Goal: Transaction & Acquisition: Book appointment/travel/reservation

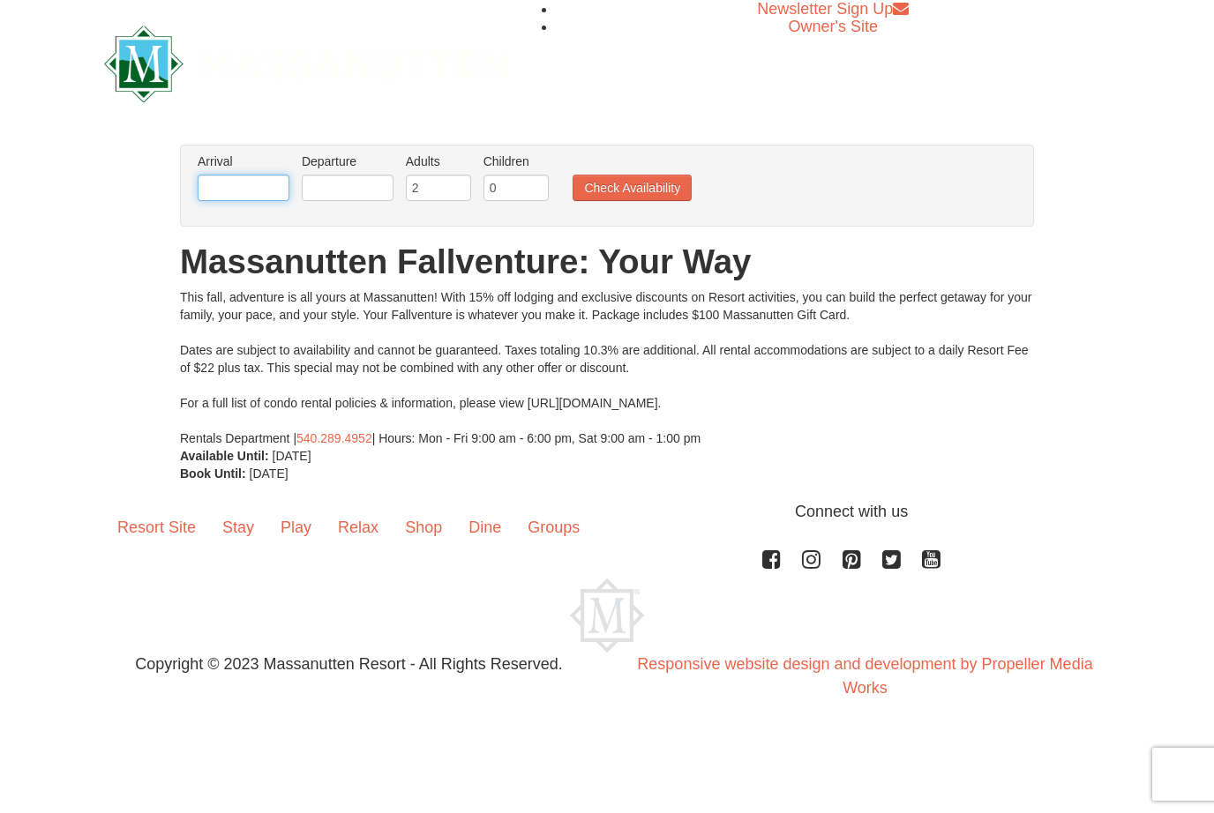
click at [223, 189] on input "text" at bounding box center [244, 188] width 92 height 26
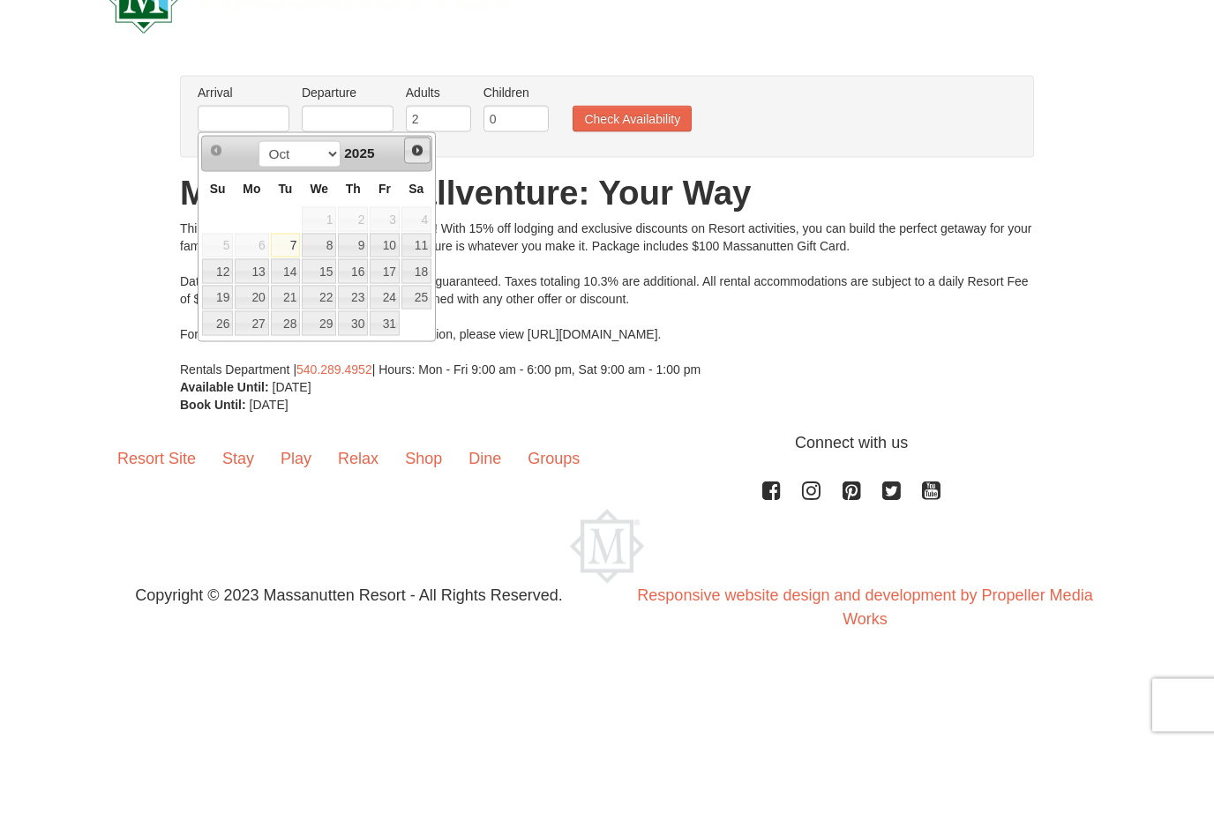
click at [416, 213] on span "Next" at bounding box center [417, 220] width 14 height 14
click at [222, 213] on span "Prev" at bounding box center [216, 220] width 14 height 14
click at [387, 380] on link "31" at bounding box center [385, 392] width 30 height 25
type input "[DATE]"
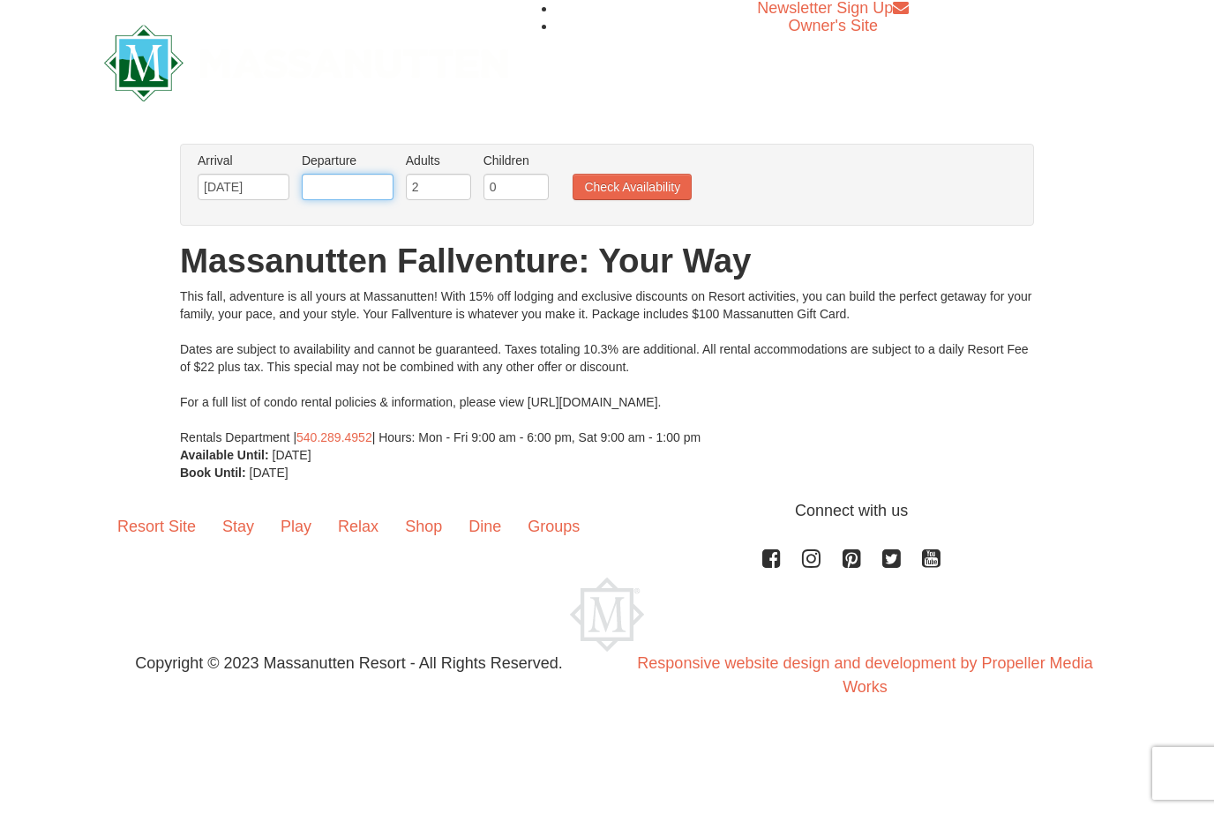
click at [344, 191] on input "text" at bounding box center [348, 188] width 92 height 26
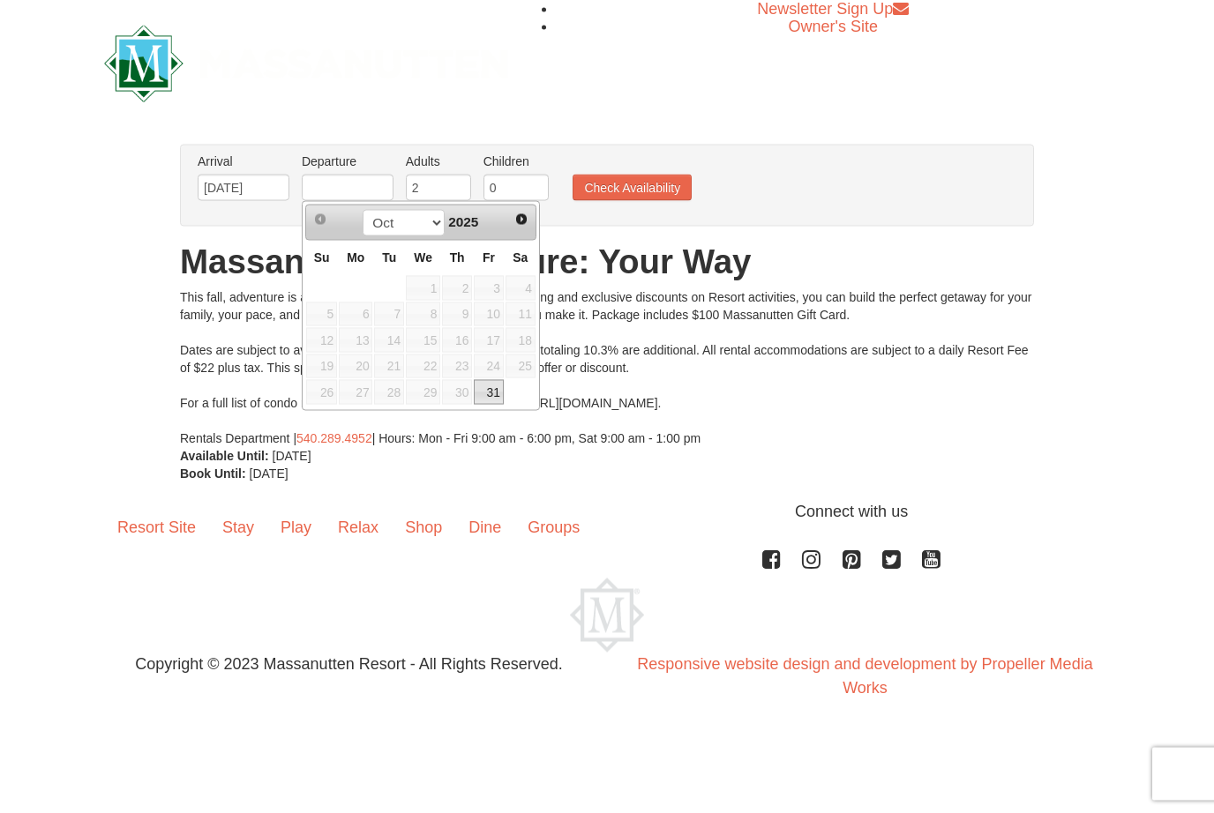
click at [523, 221] on span "Next" at bounding box center [521, 220] width 14 height 14
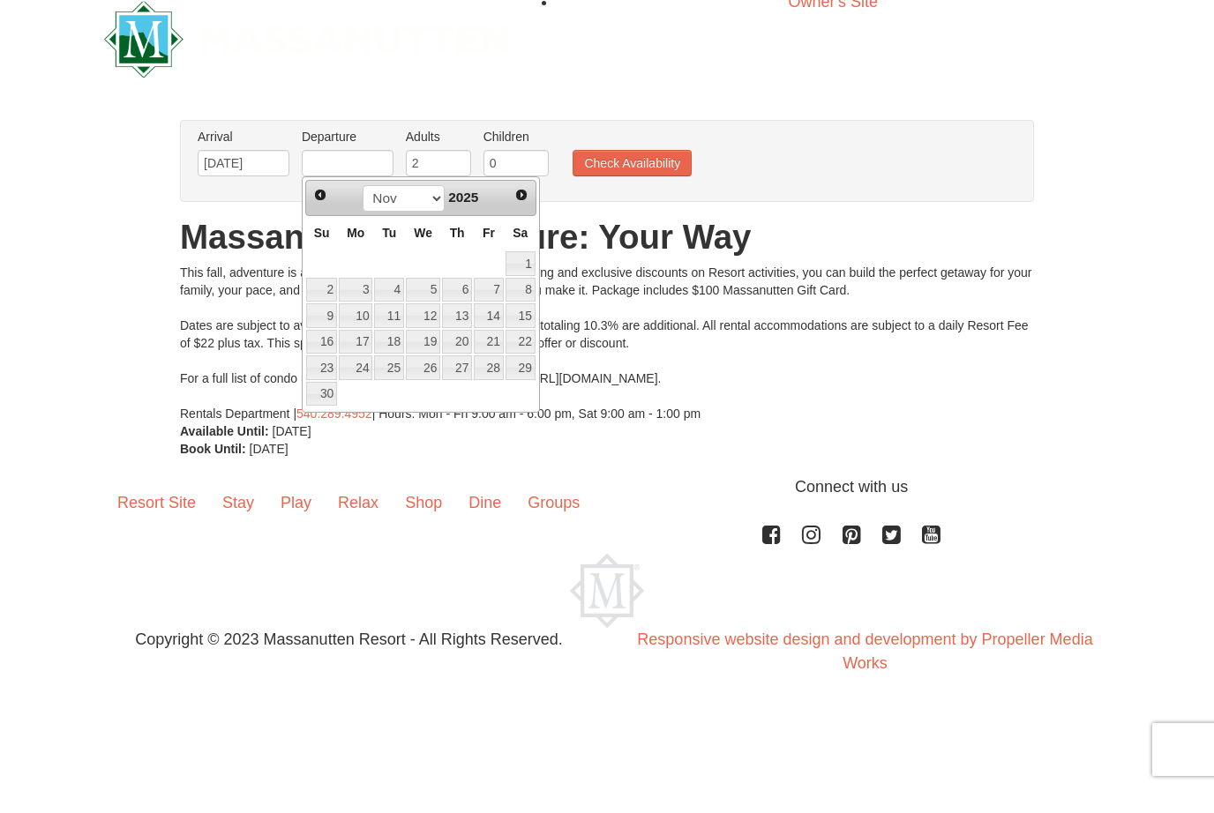
click at [320, 303] on link "2" at bounding box center [321, 315] width 31 height 25
type input "[DATE]"
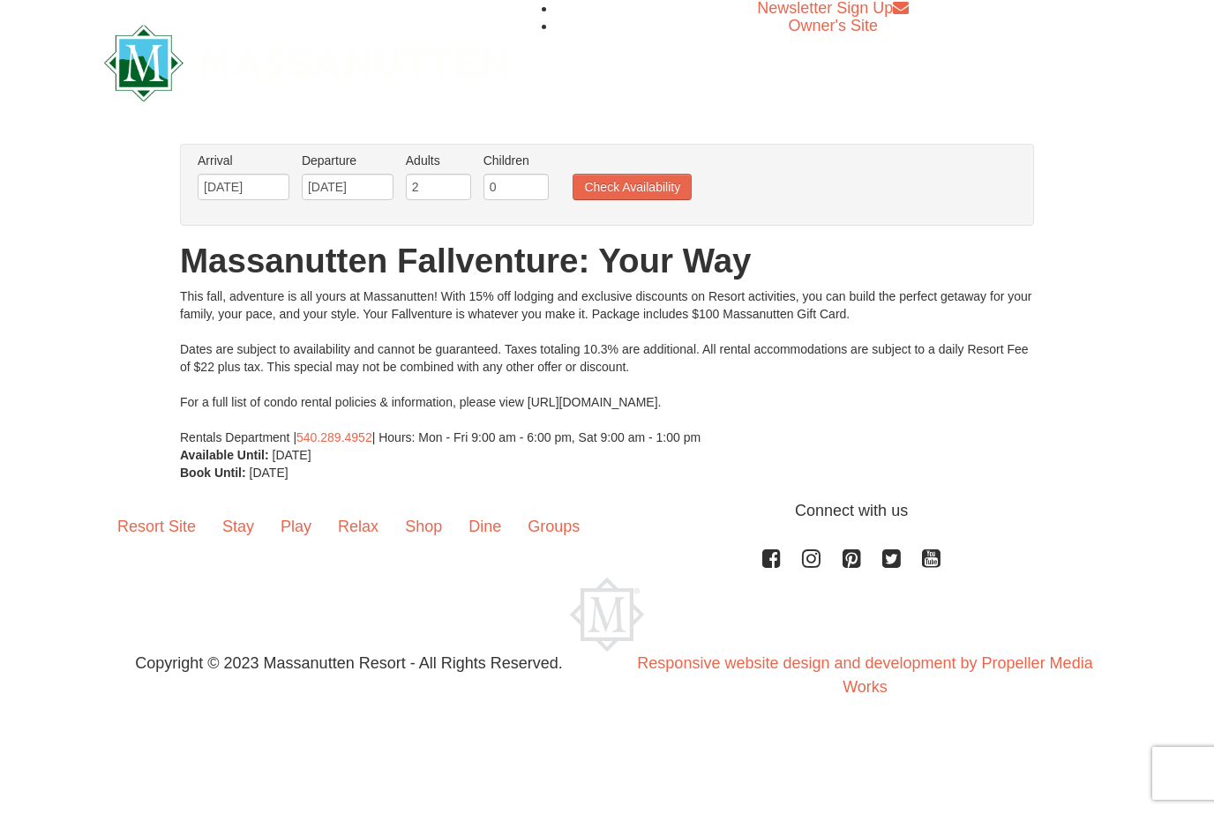
click at [610, 191] on button "Check Availability" at bounding box center [632, 188] width 119 height 26
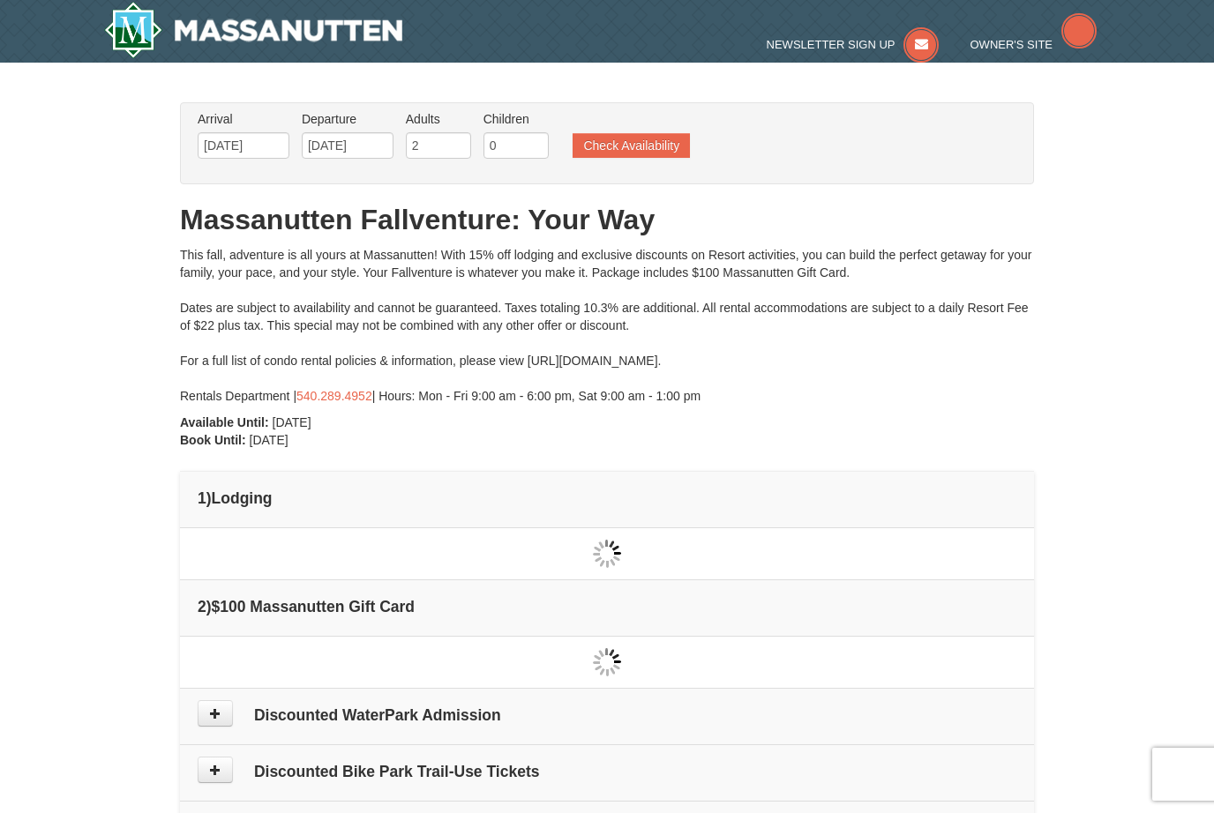
type input "[DATE]"
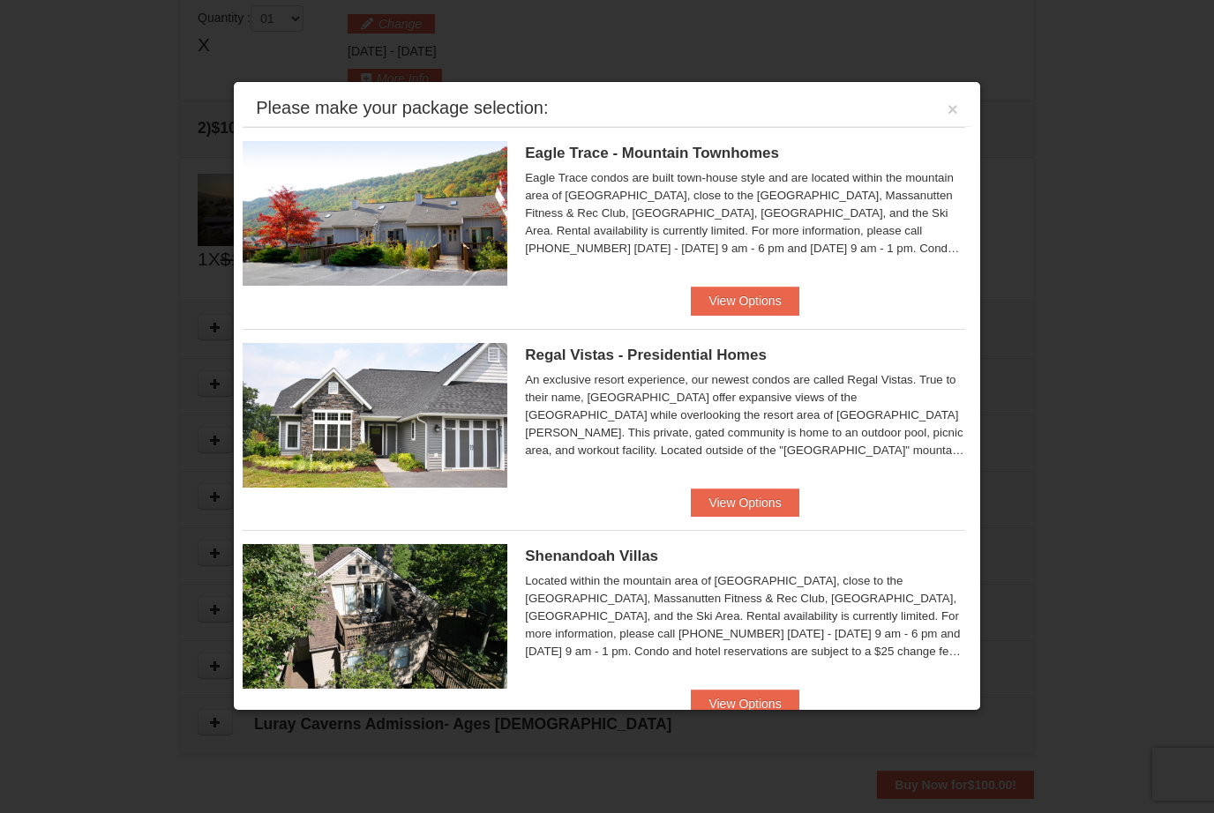
scroll to position [540, 0]
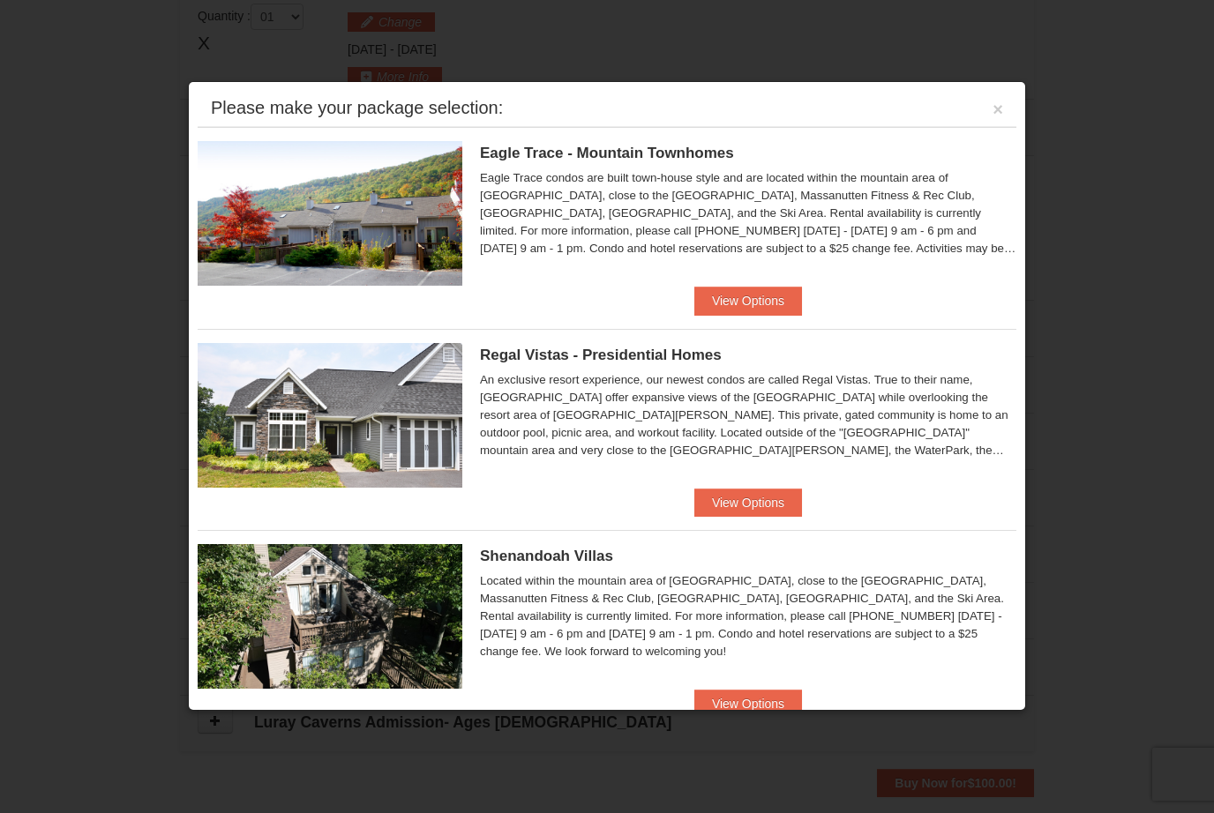
click at [768, 296] on button "View Options" at bounding box center [748, 301] width 108 height 28
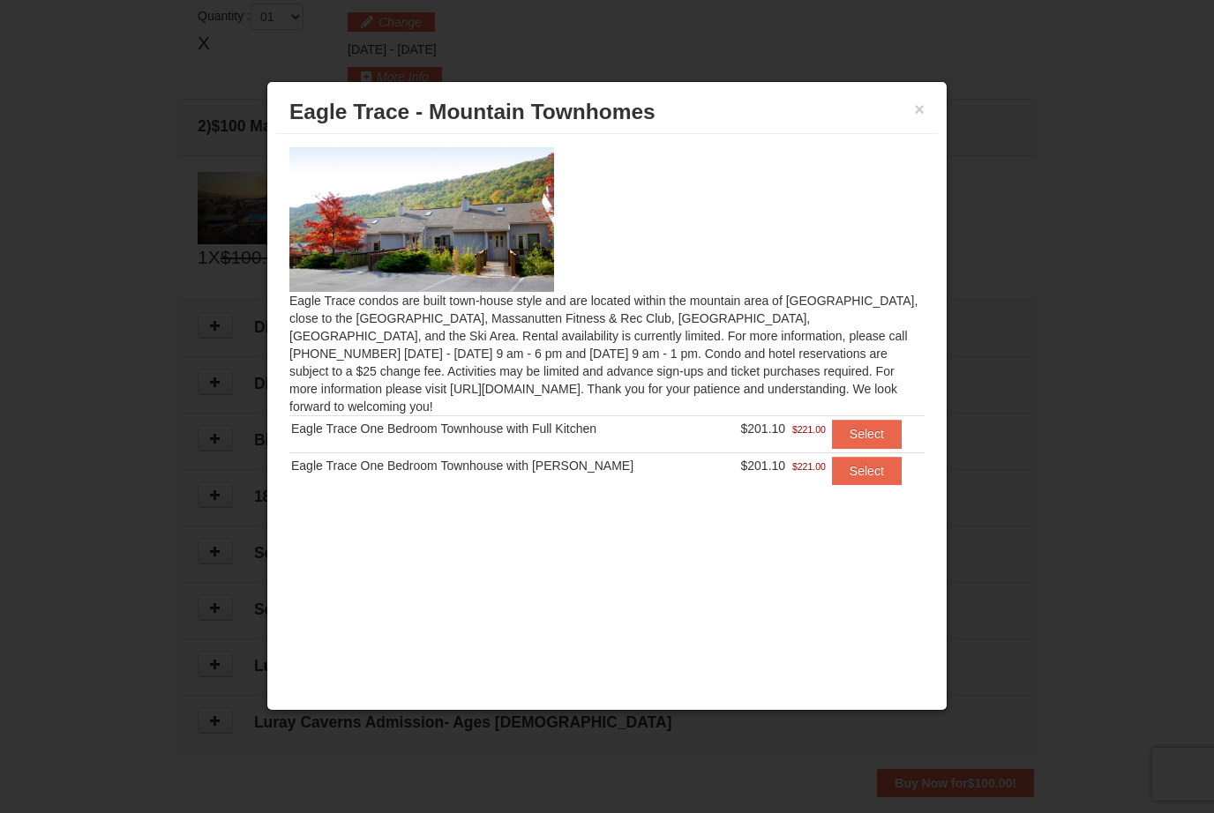
click at [924, 111] on button "×" at bounding box center [919, 110] width 11 height 18
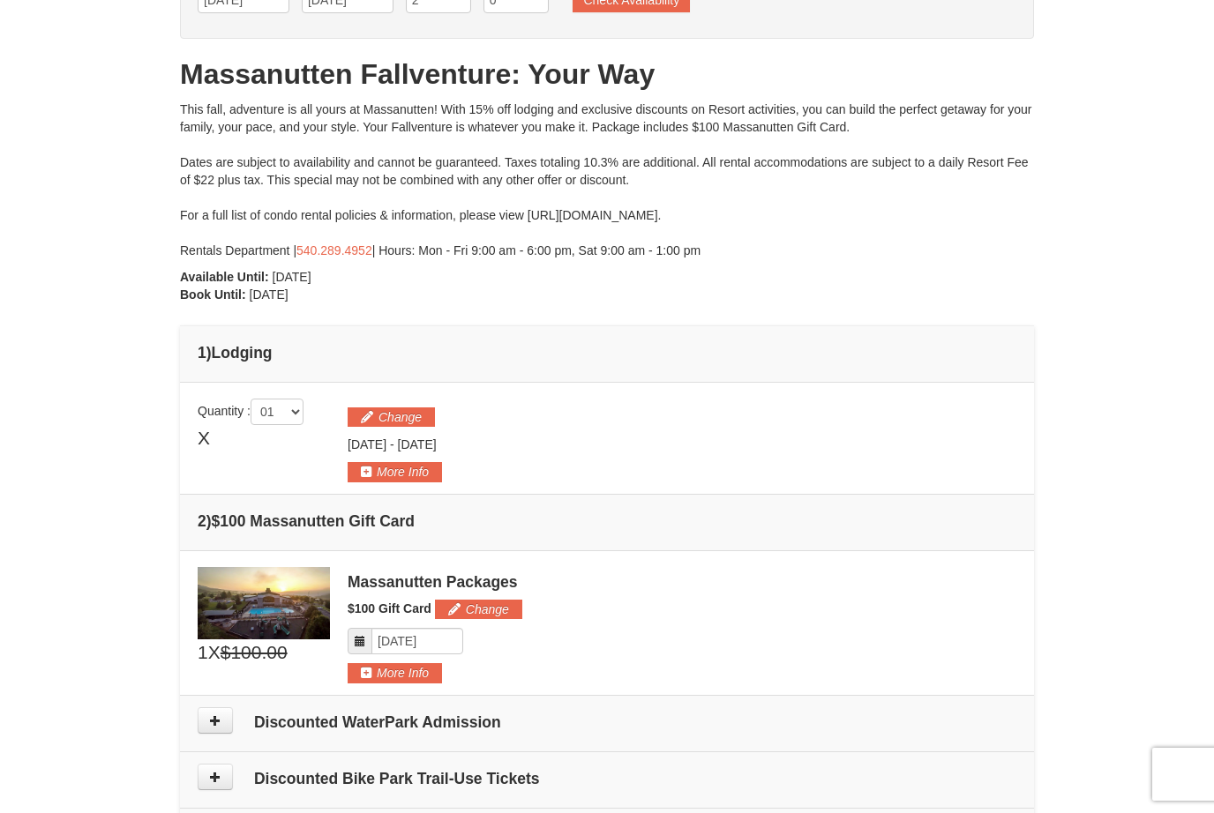
scroll to position [84, 0]
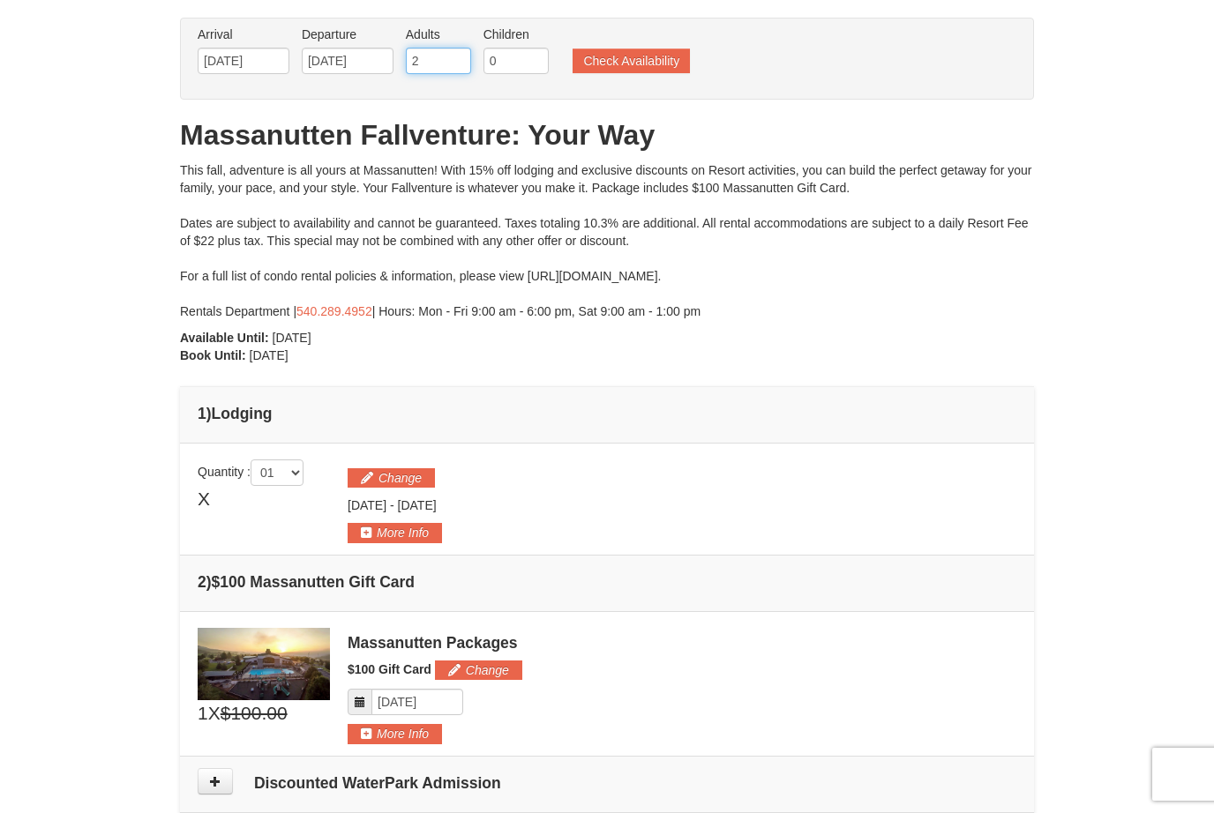
click at [425, 60] on input "2" at bounding box center [438, 61] width 65 height 26
type input "2"
type input "3"
click at [606, 62] on button "Check Availability" at bounding box center [631, 61] width 117 height 25
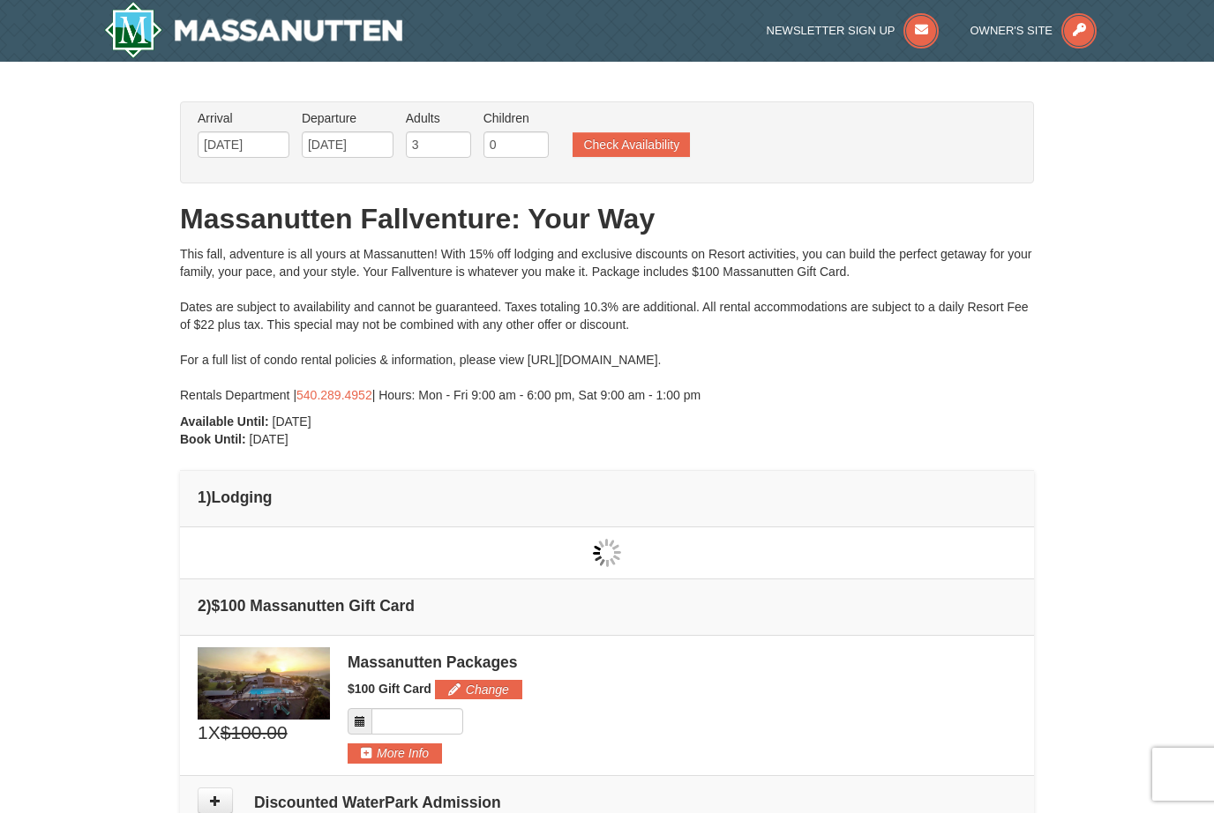
type input "[DATE]"
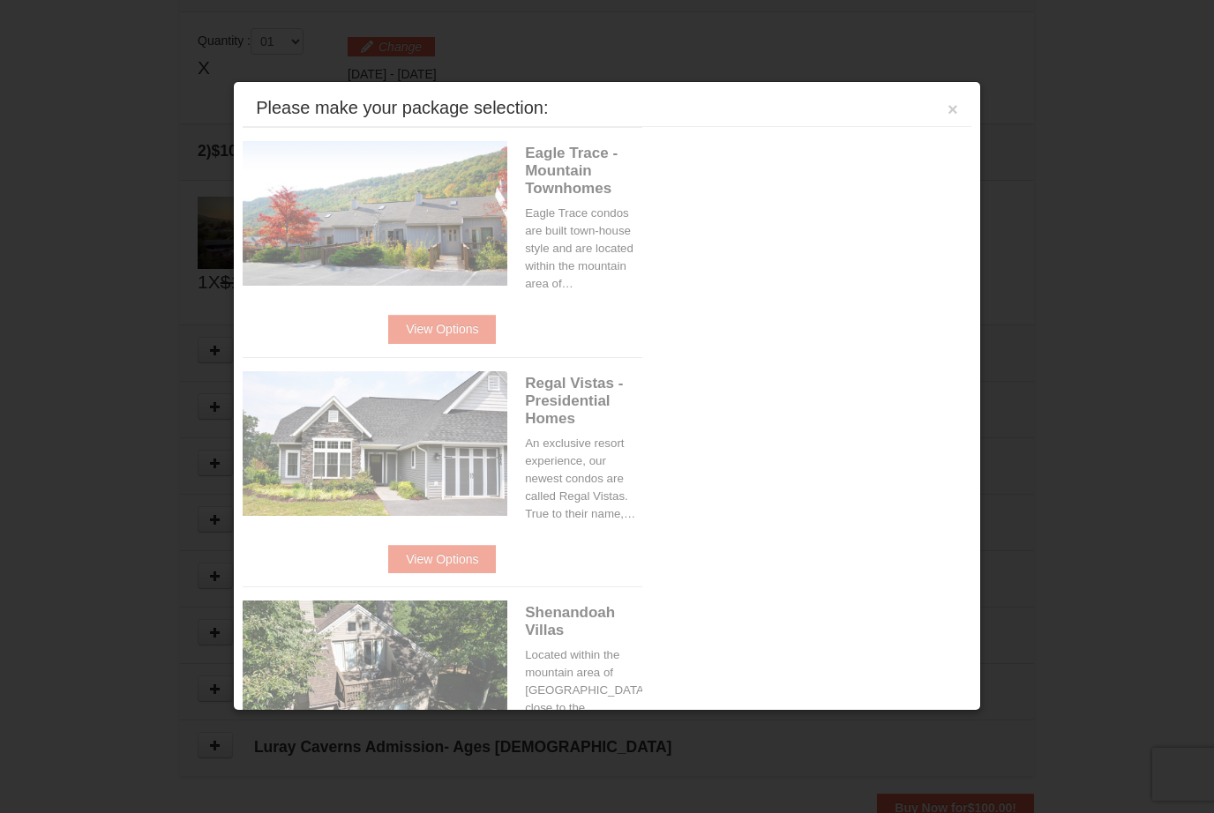
scroll to position [539, 0]
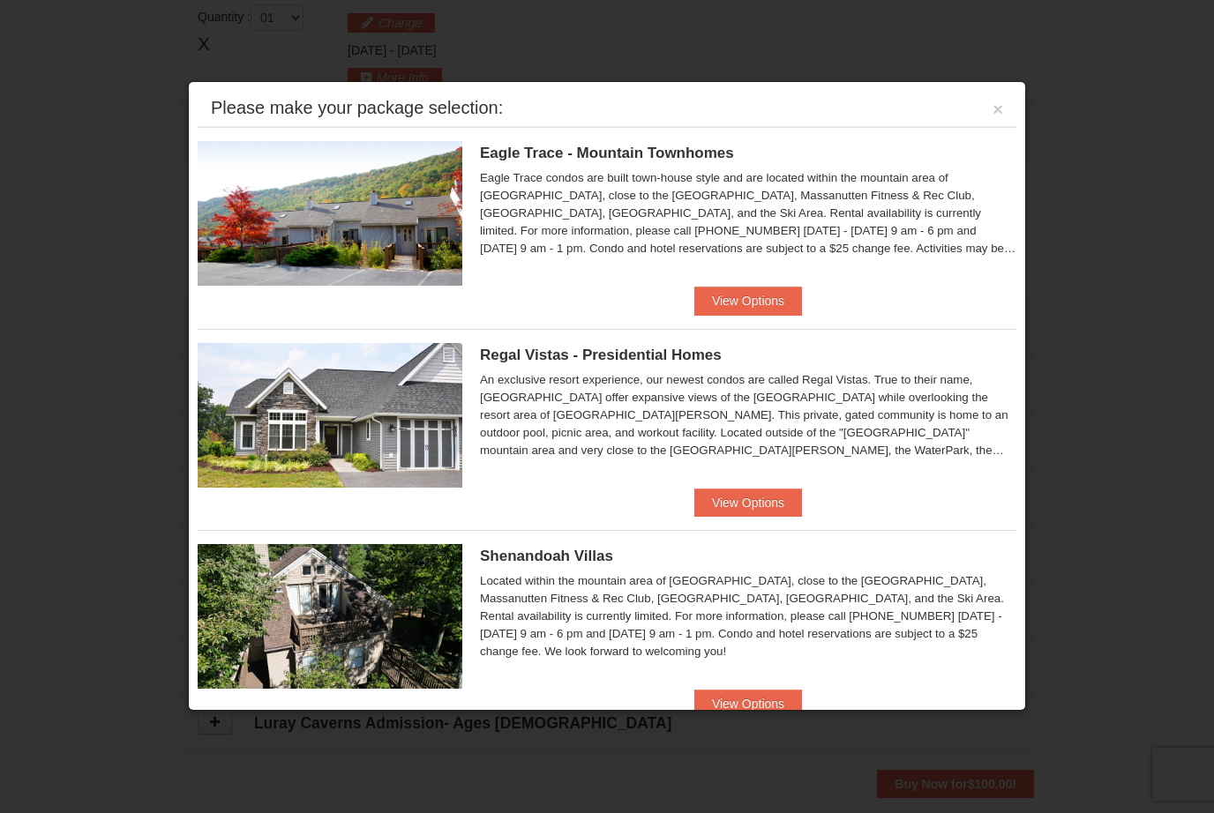
click at [764, 296] on button "View Options" at bounding box center [748, 301] width 108 height 28
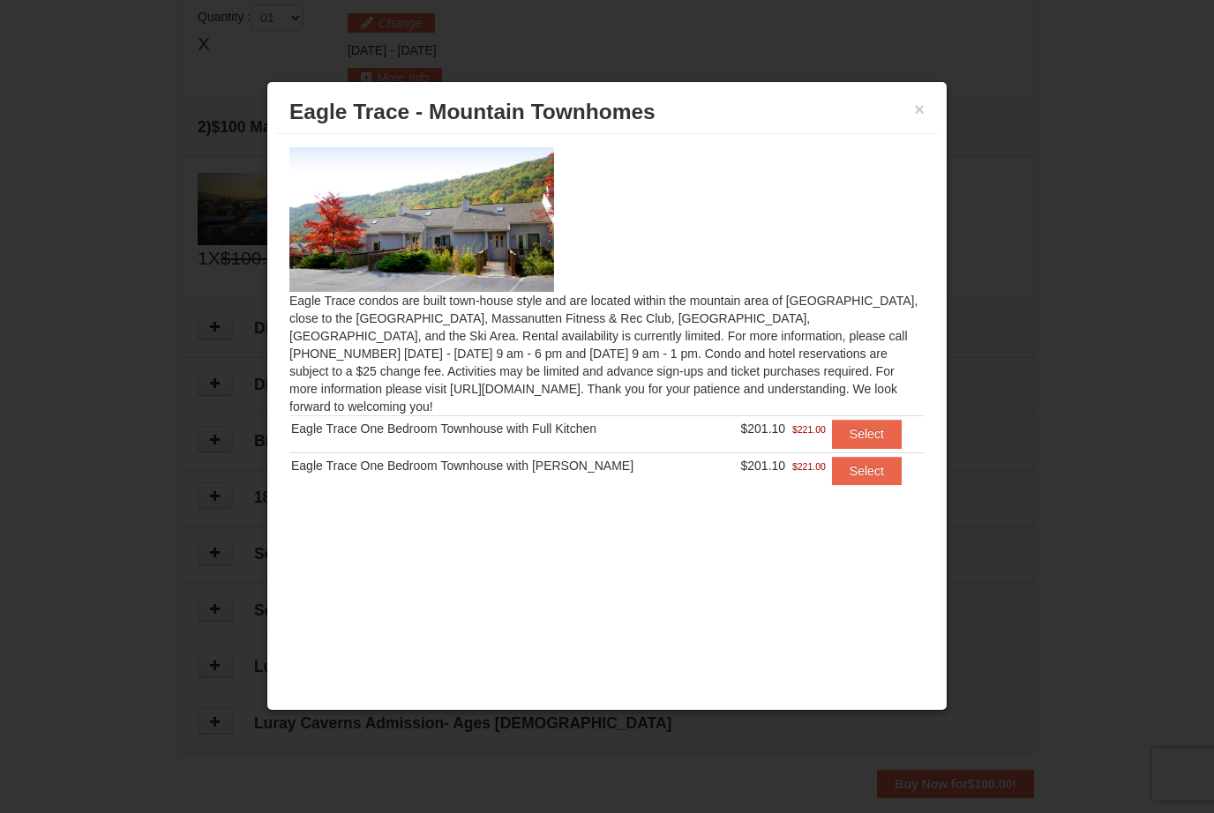
click at [923, 109] on button "×" at bounding box center [919, 110] width 11 height 18
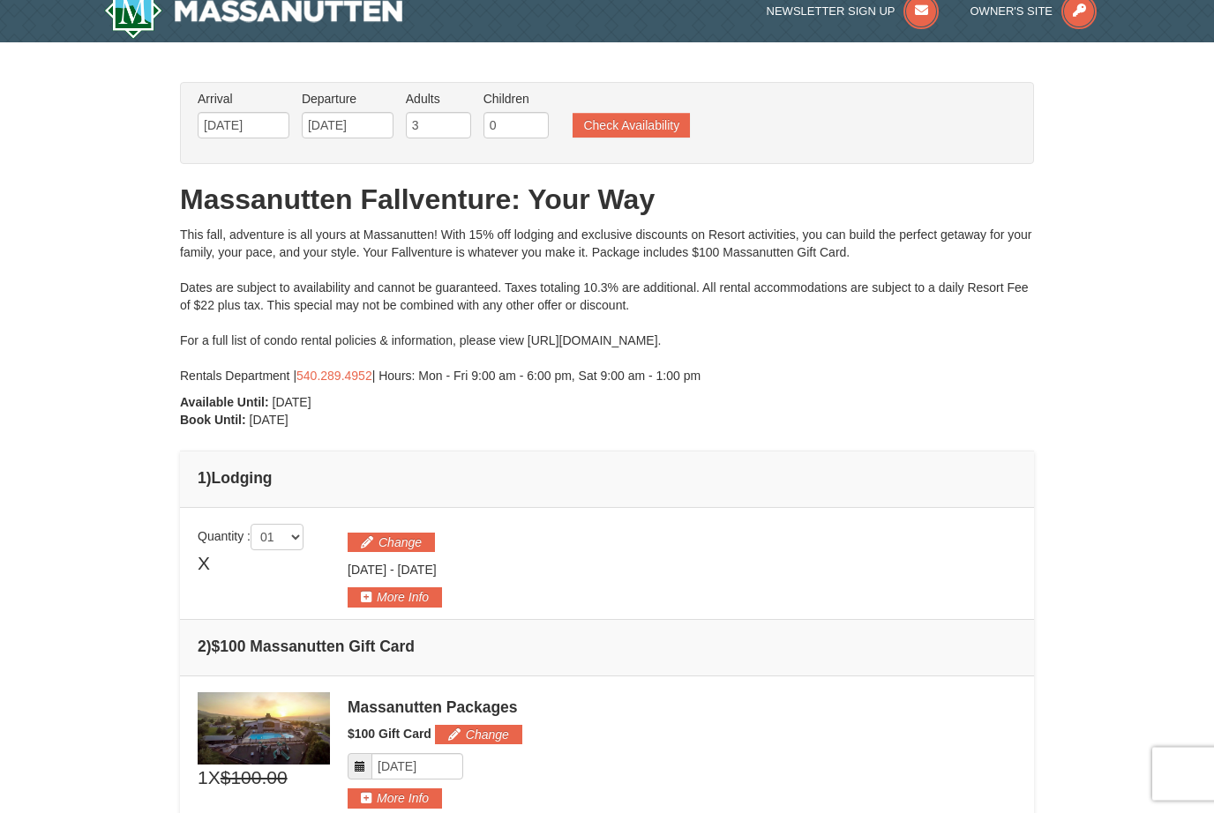
scroll to position [0, 0]
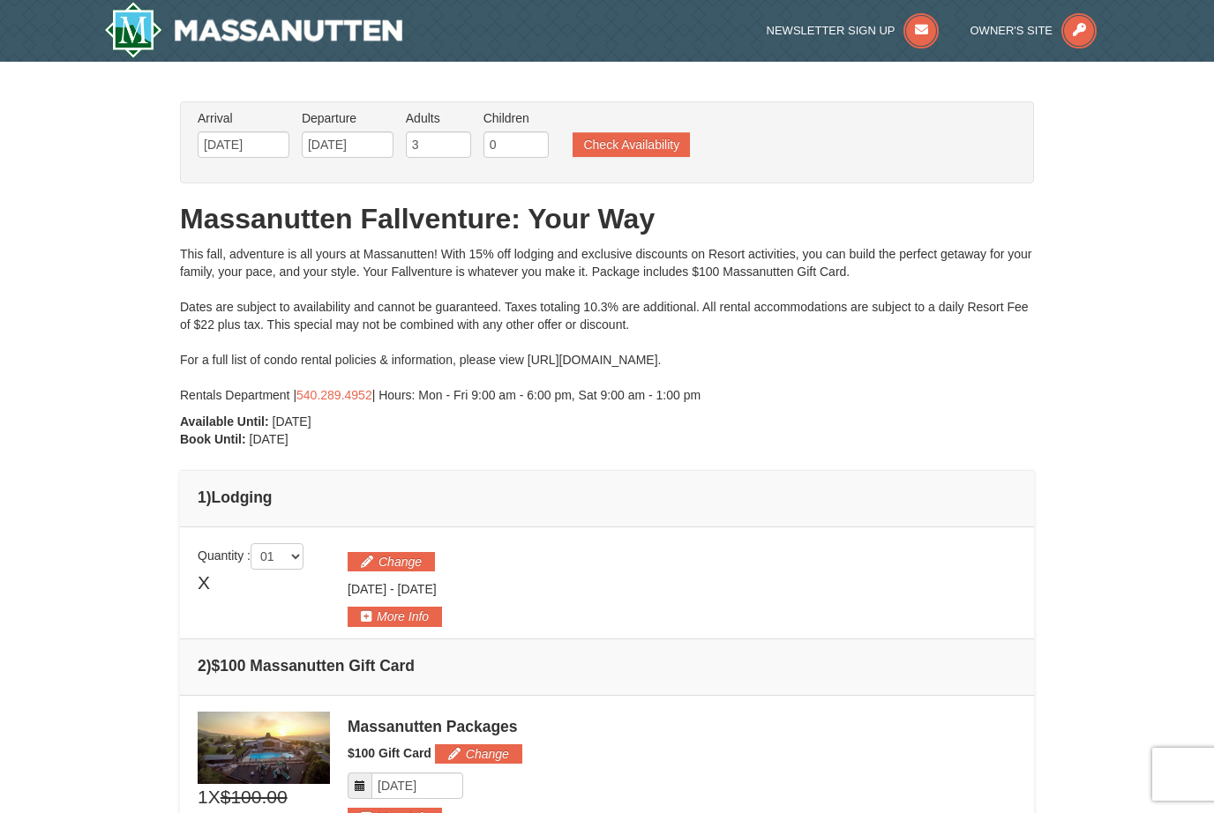
click at [638, 154] on button "Check Availability" at bounding box center [631, 144] width 117 height 25
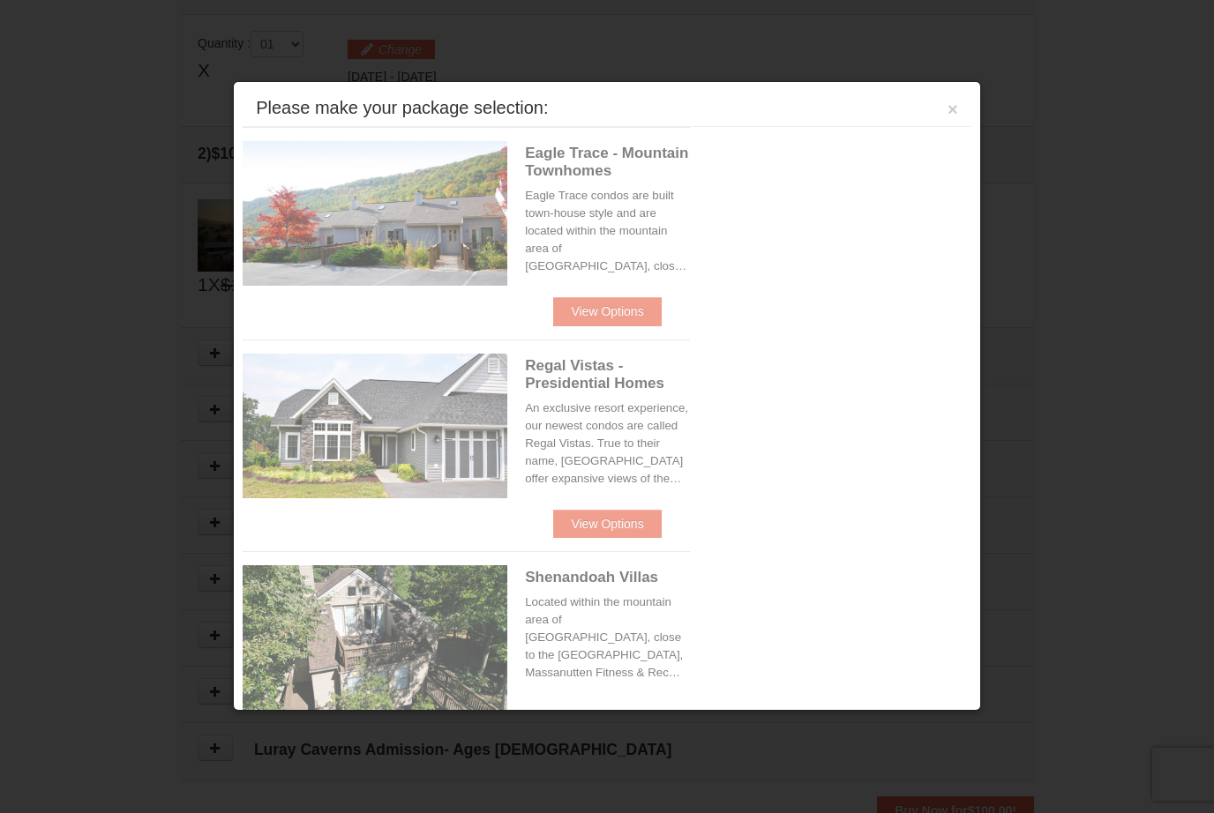
scroll to position [540, 0]
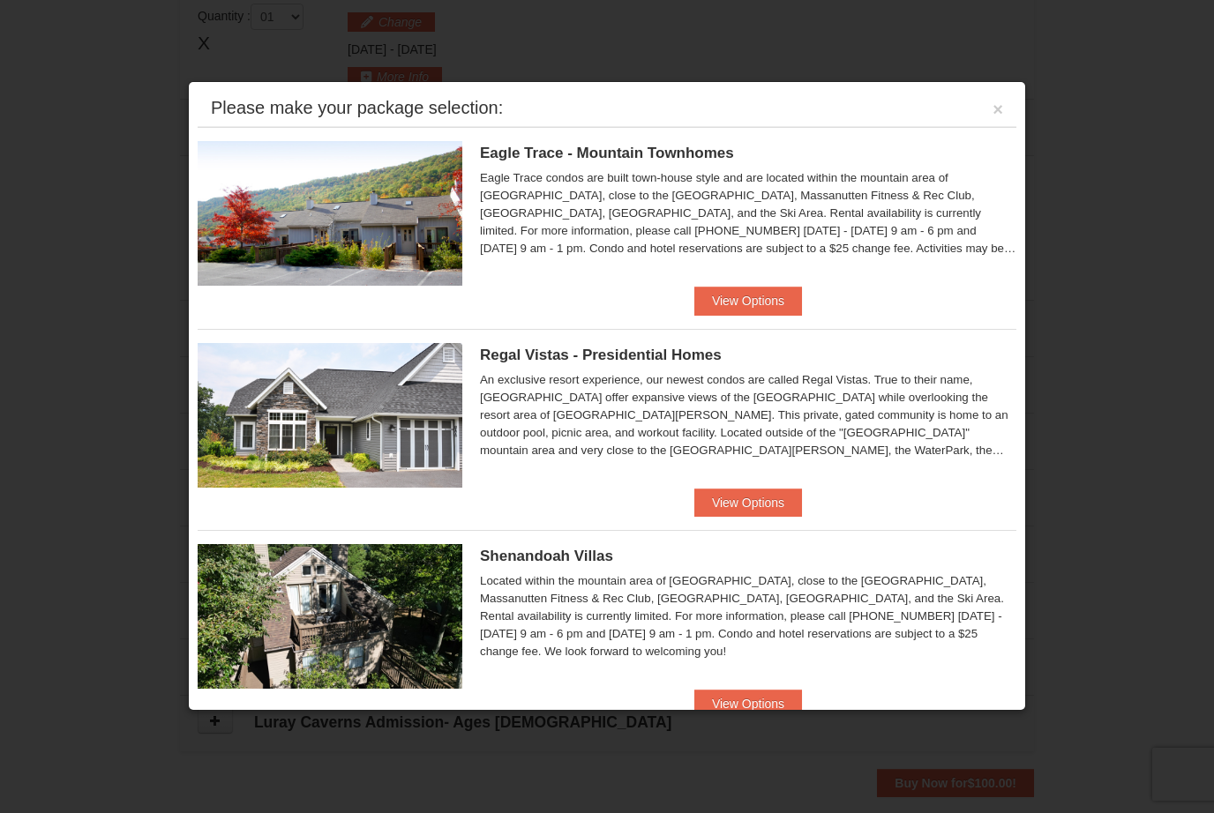
click at [779, 499] on button "View Options" at bounding box center [748, 503] width 108 height 28
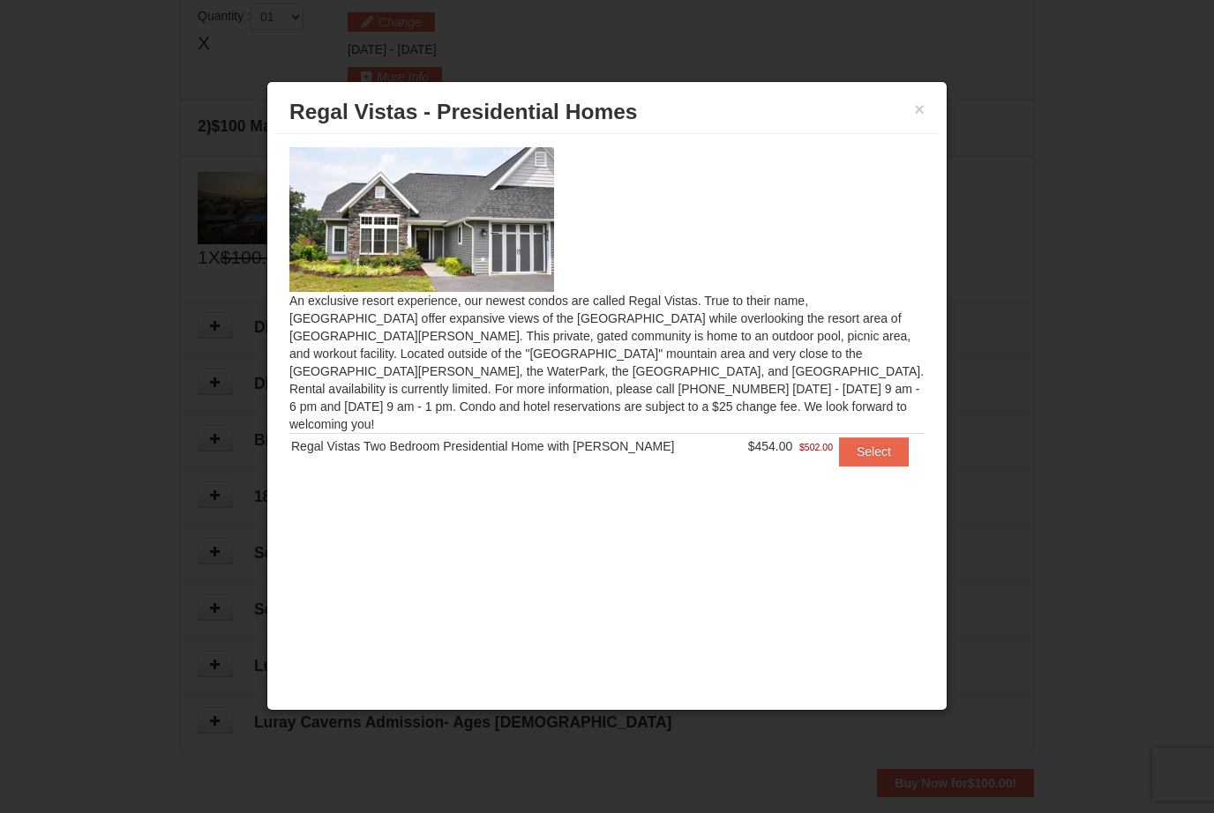
click at [918, 117] on button "×" at bounding box center [919, 110] width 11 height 18
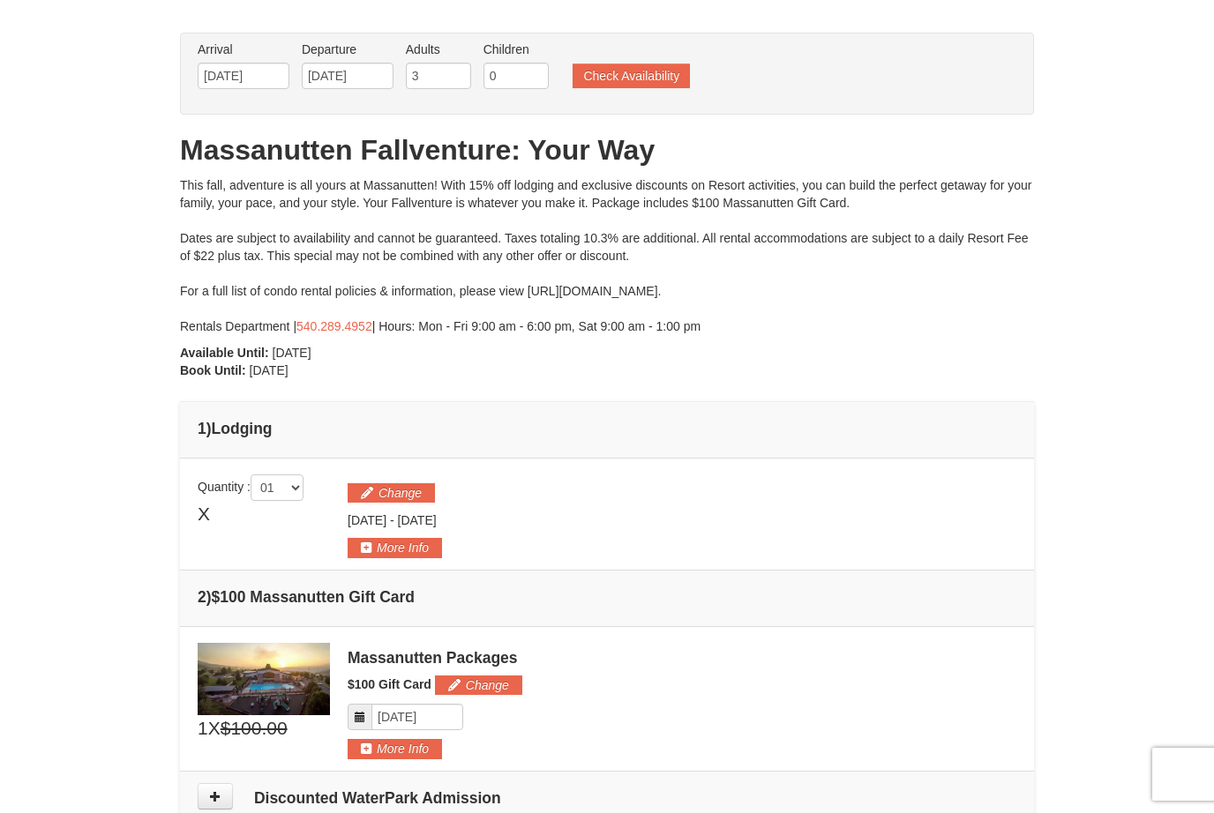
scroll to position [0, 0]
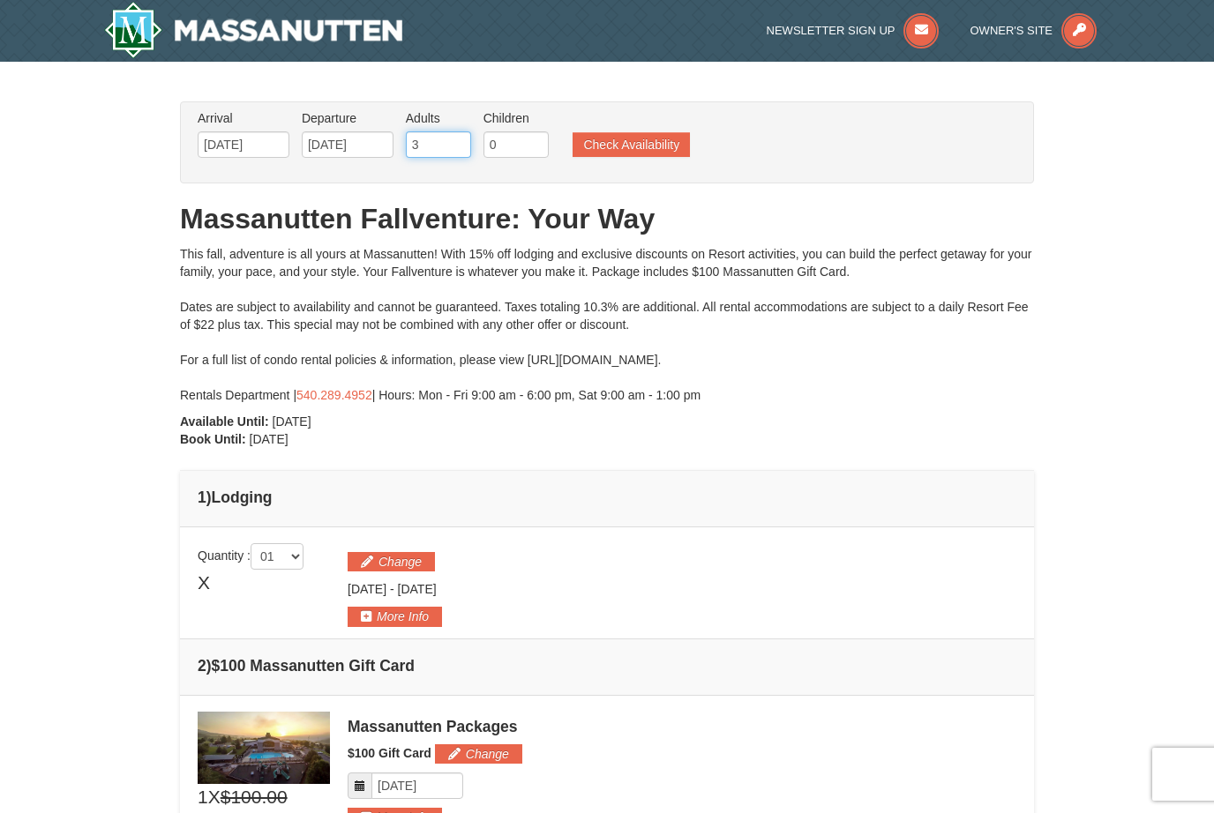
click at [430, 138] on input "3" at bounding box center [438, 144] width 65 height 26
click at [626, 141] on button "Check Availability" at bounding box center [631, 144] width 117 height 25
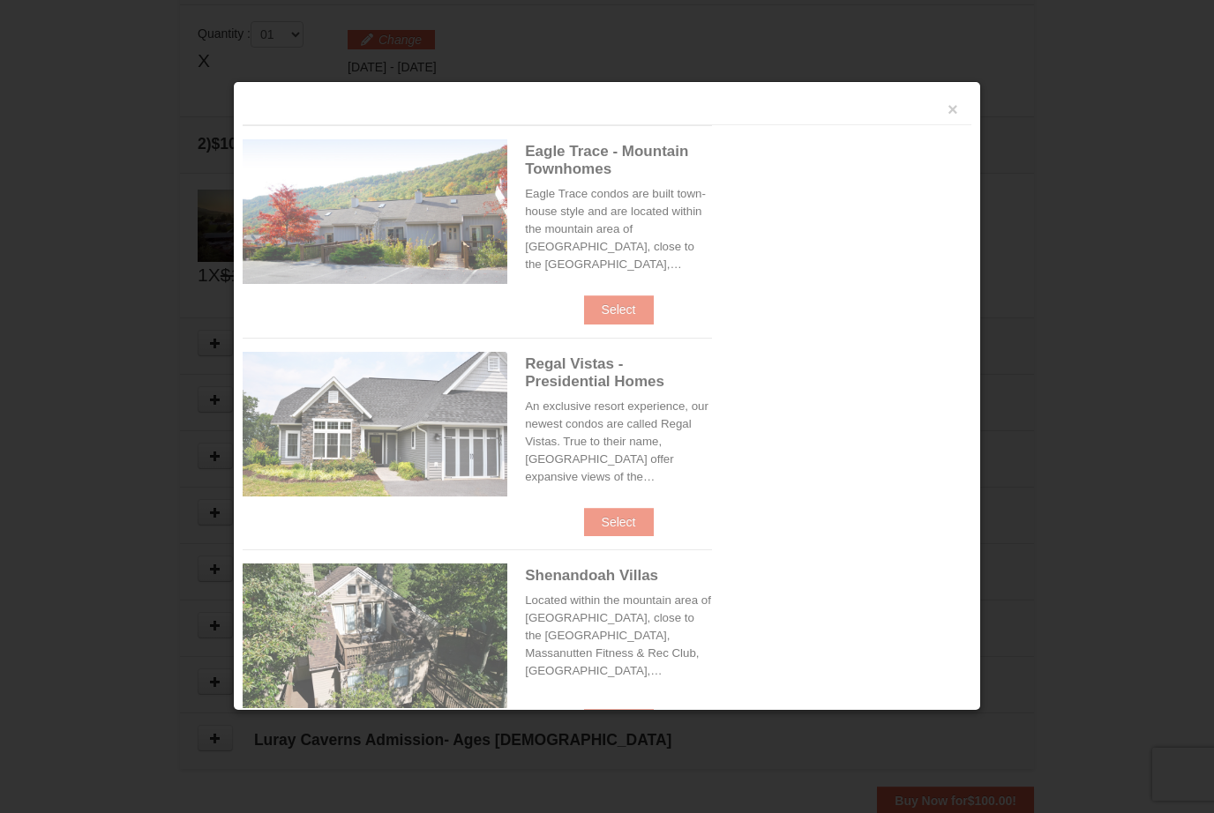
scroll to position [540, 0]
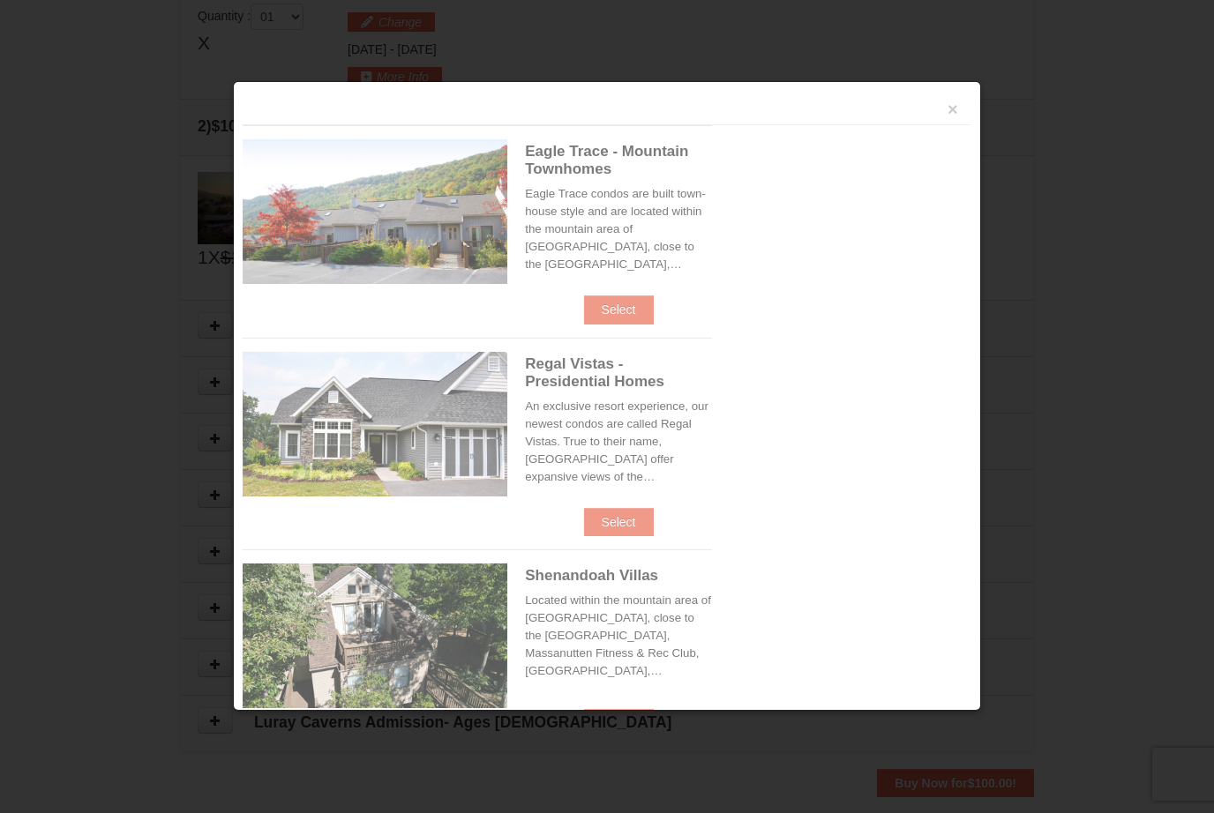
click at [1067, 433] on div at bounding box center [607, 406] width 1214 height 813
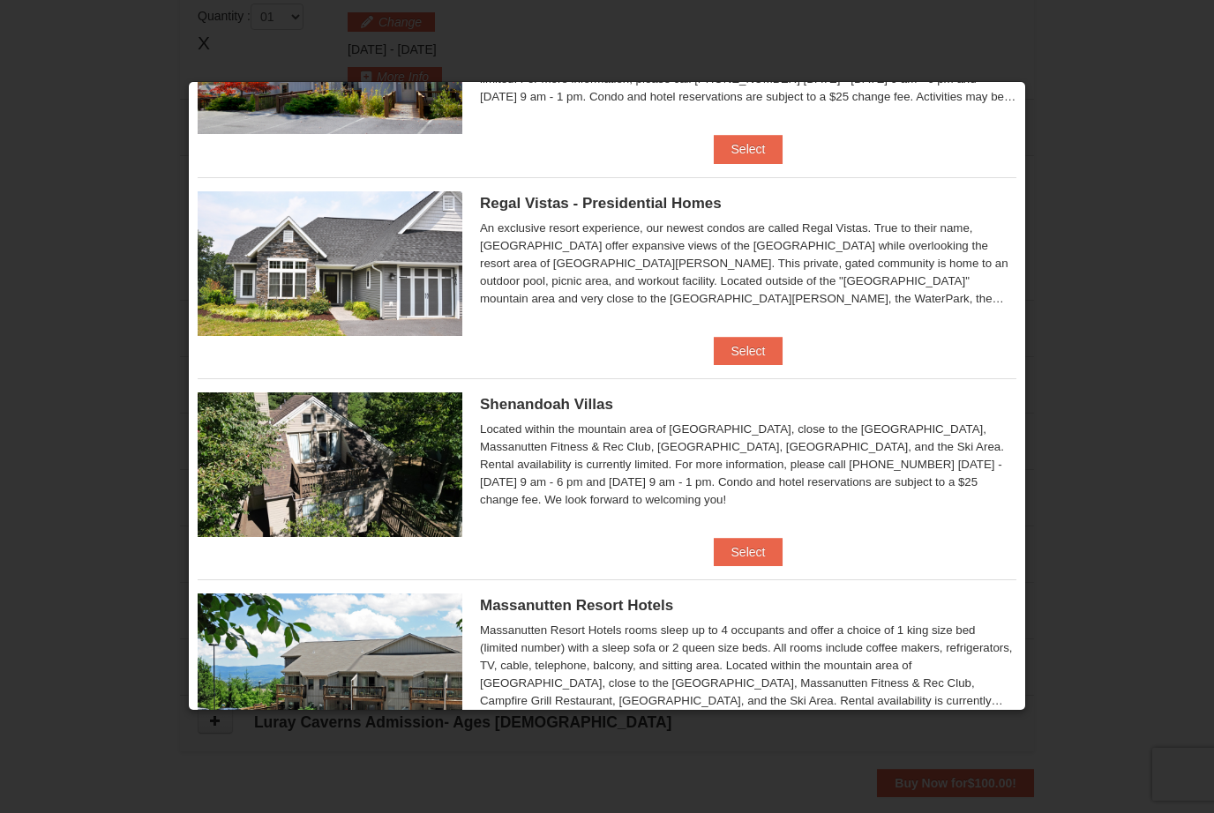
scroll to position [175, 0]
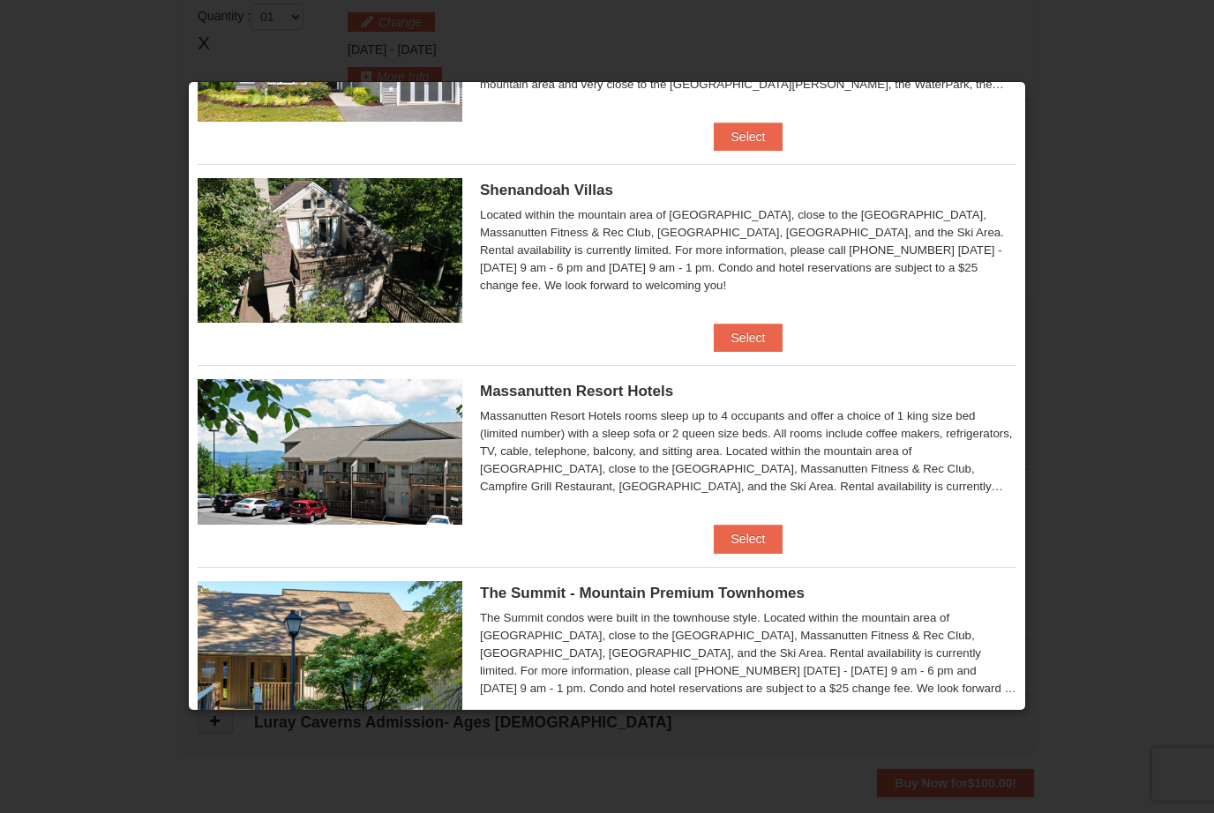
click at [184, 498] on div at bounding box center [607, 406] width 1214 height 813
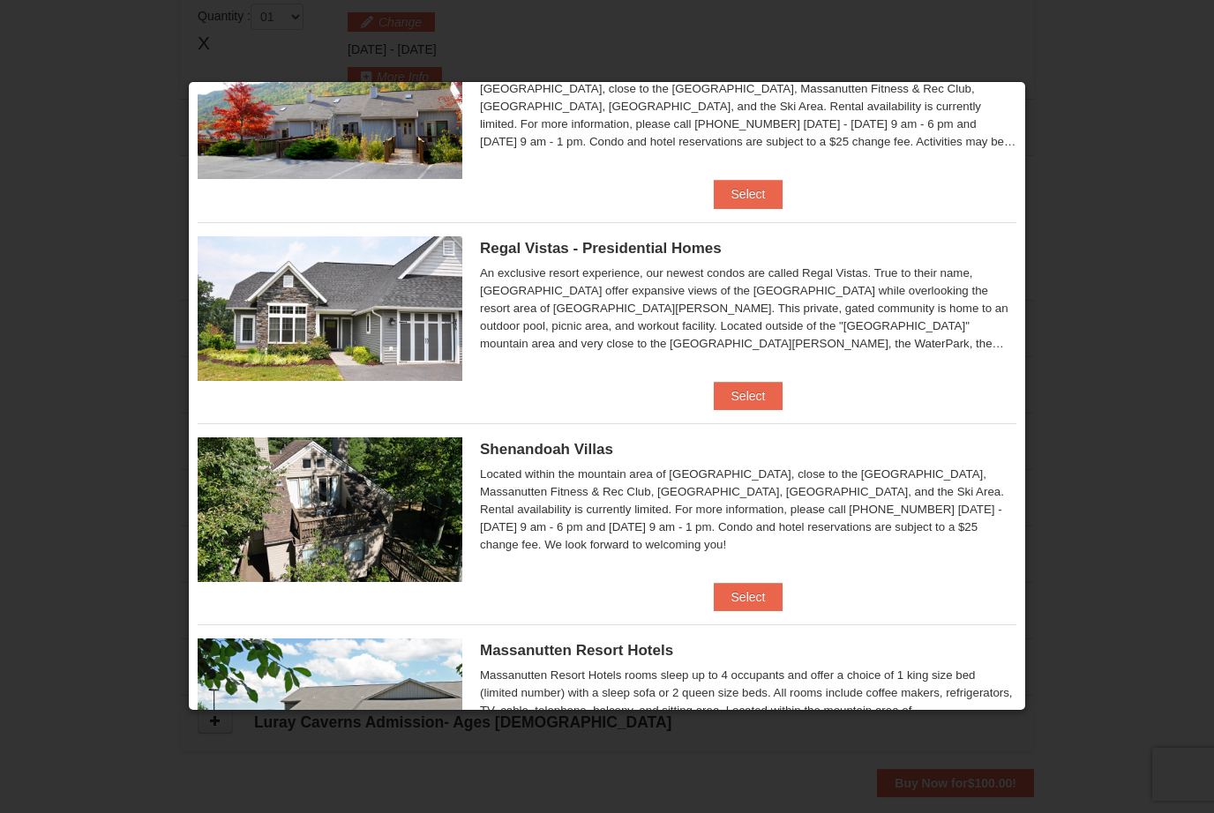
scroll to position [159, 0]
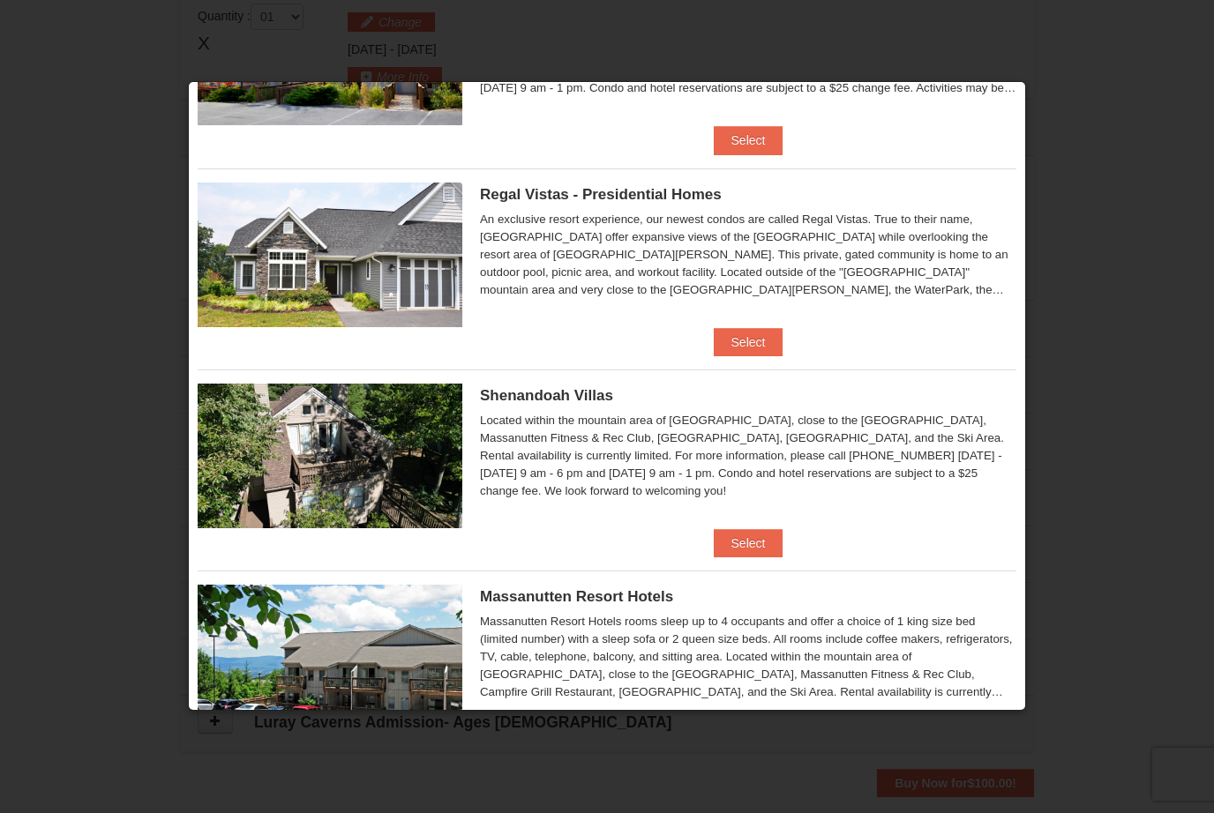
click at [769, 538] on button "Select" at bounding box center [749, 543] width 70 height 28
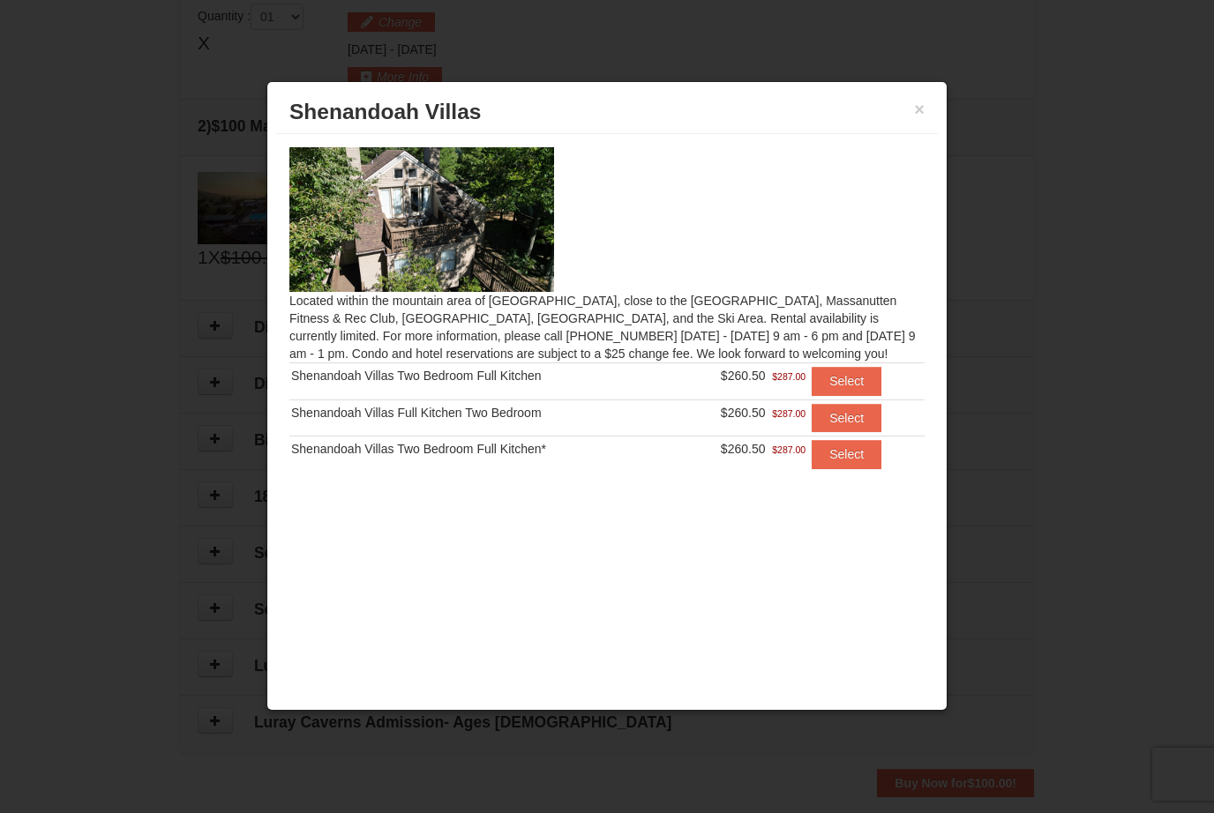
click at [860, 386] on button "Select" at bounding box center [847, 381] width 70 height 28
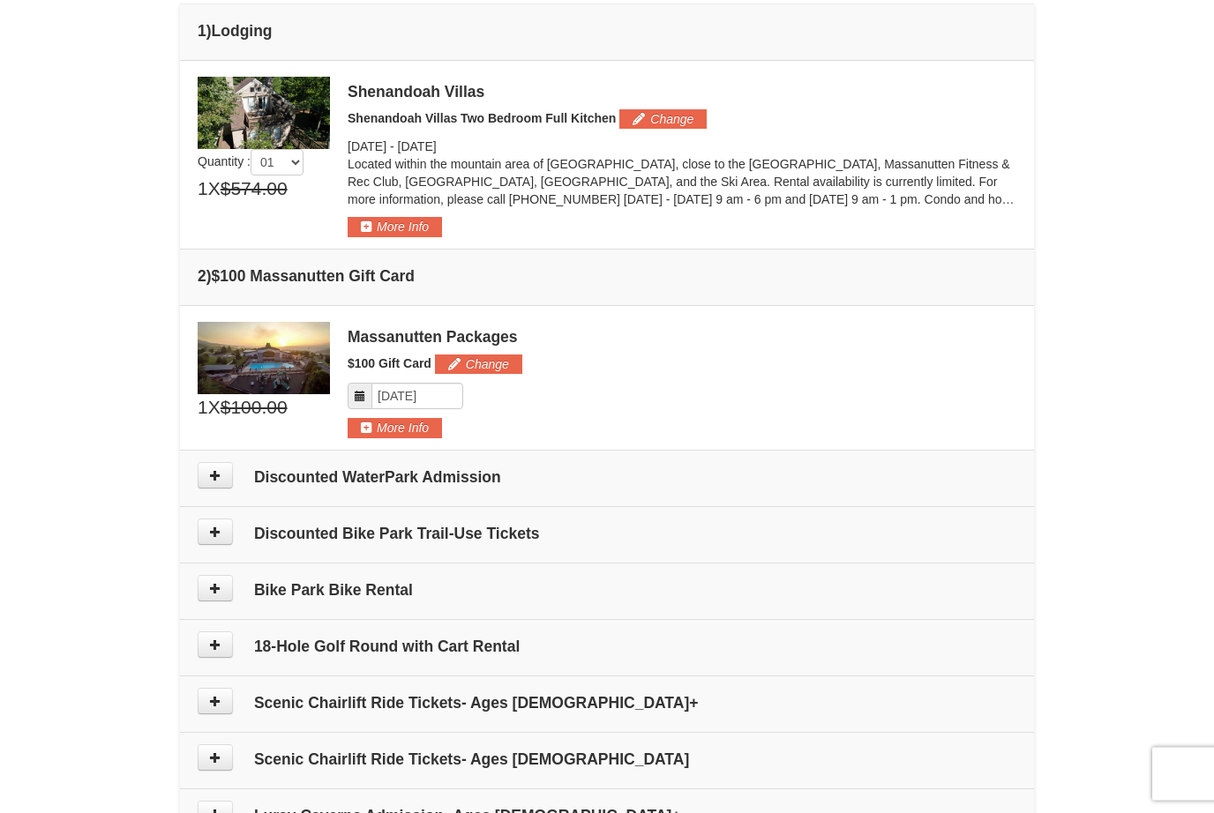
scroll to position [478, 0]
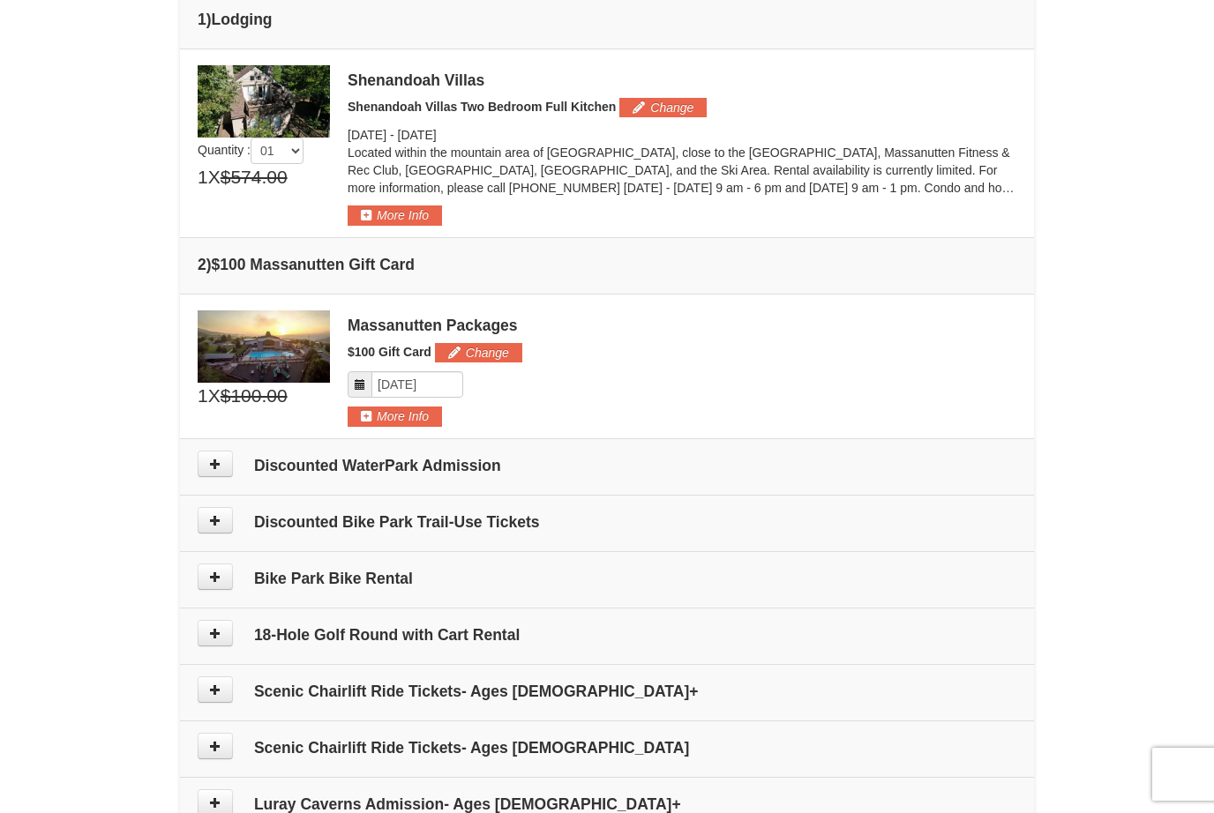
click at [217, 476] on button at bounding box center [215, 464] width 35 height 26
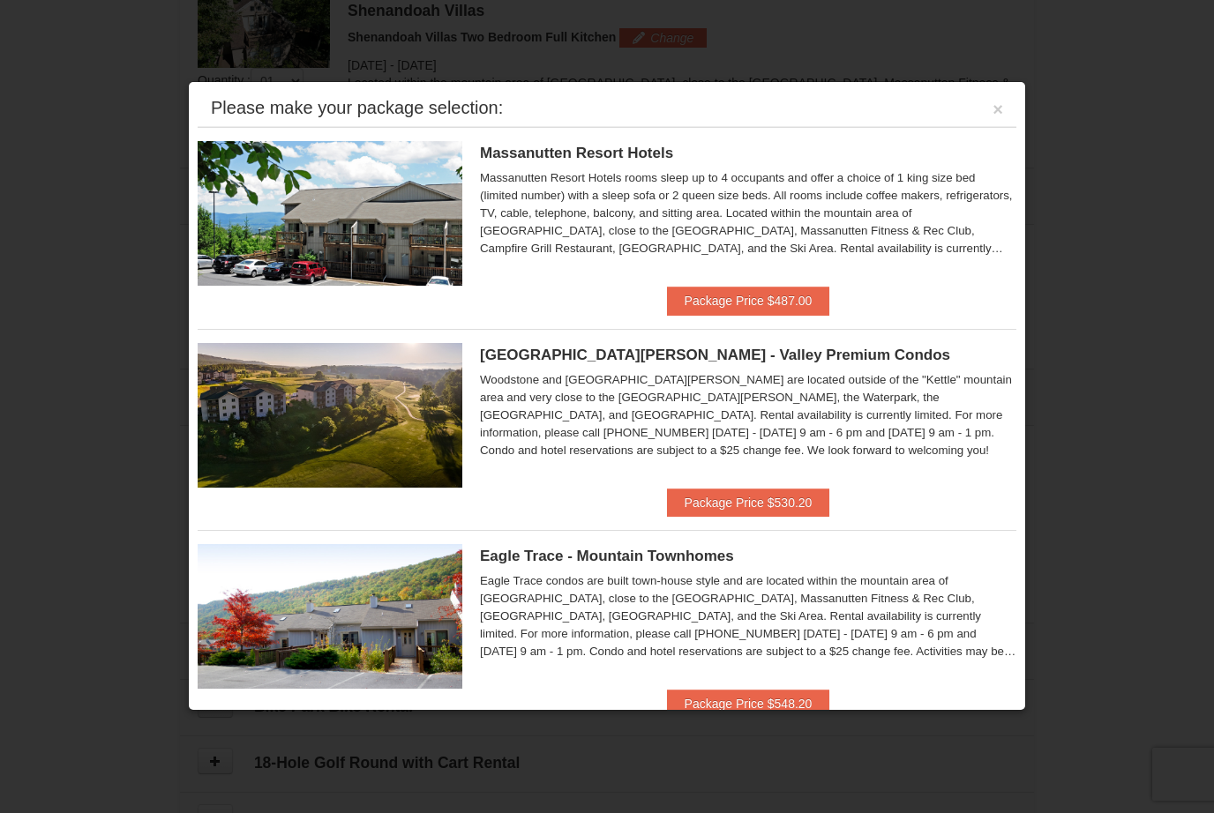
scroll to position [543, 0]
click at [1001, 118] on button "×" at bounding box center [997, 110] width 11 height 18
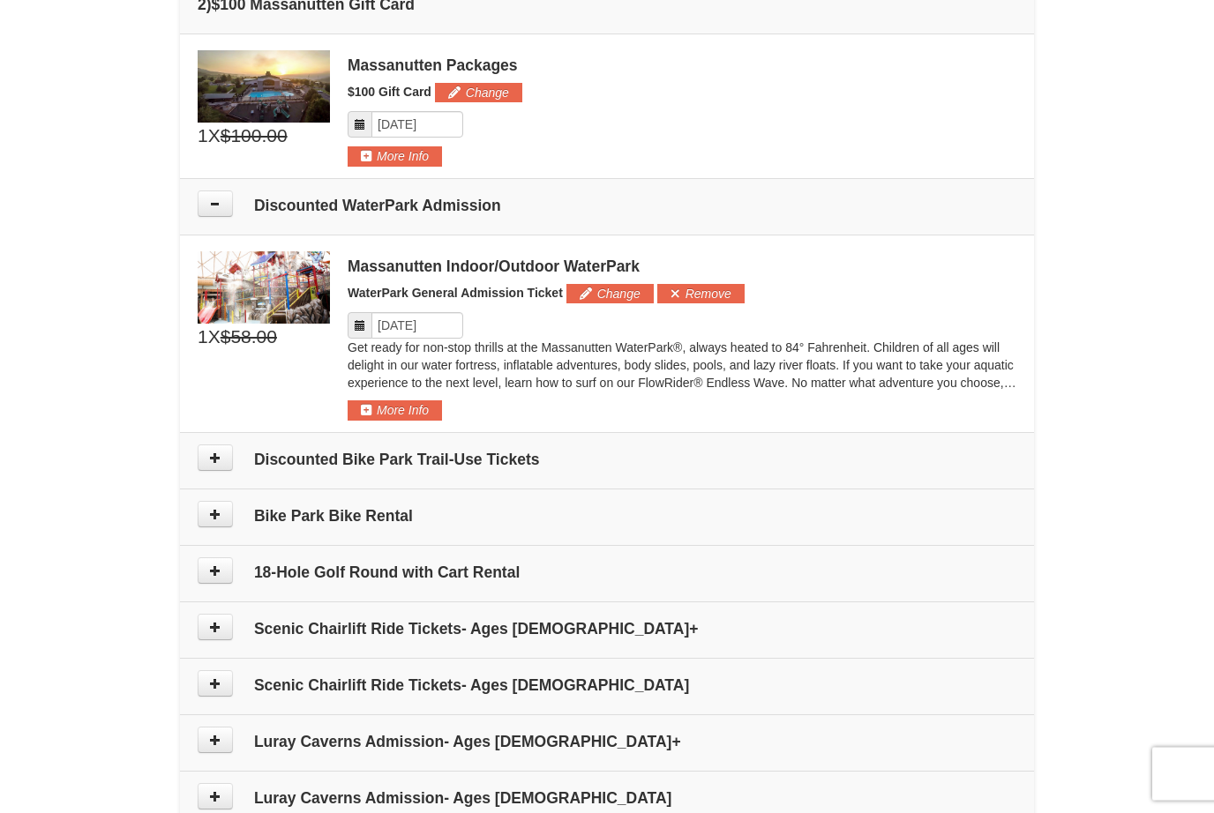
scroll to position [741, 0]
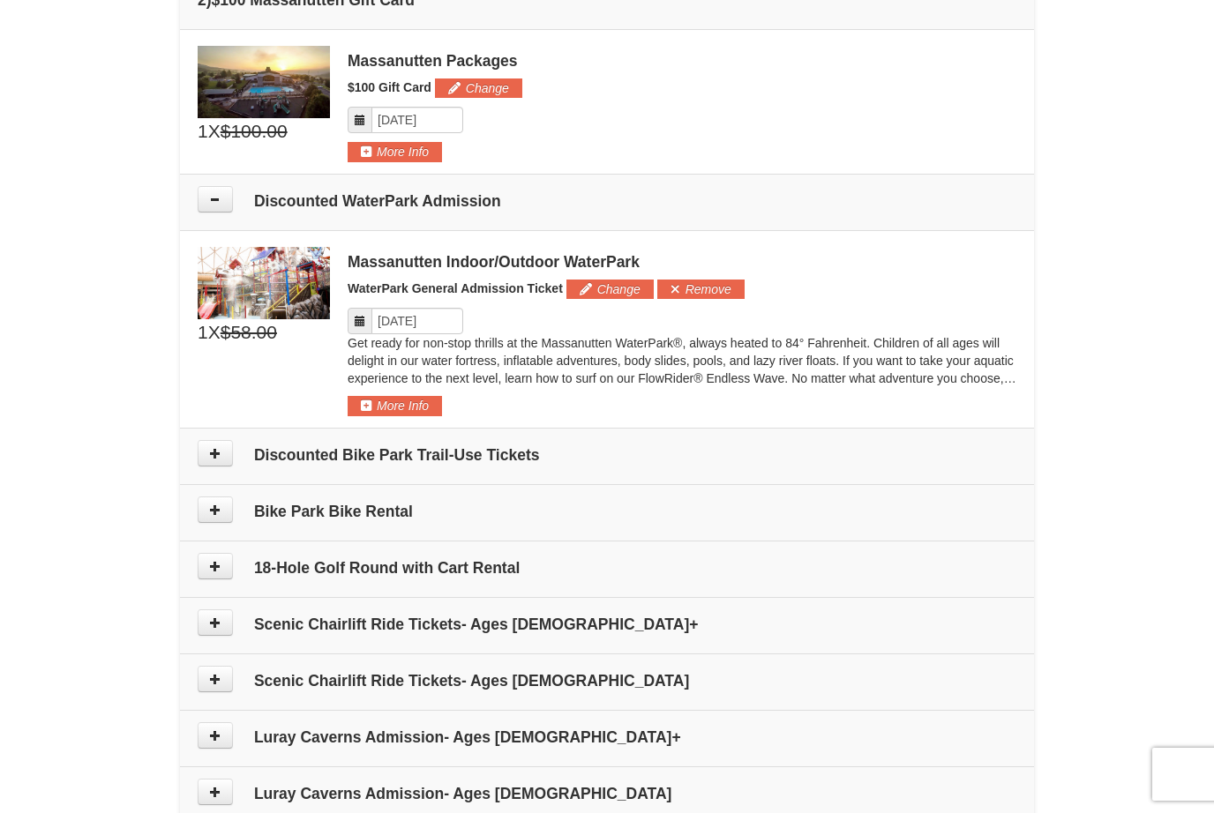
click at [219, 455] on icon at bounding box center [215, 453] width 12 height 12
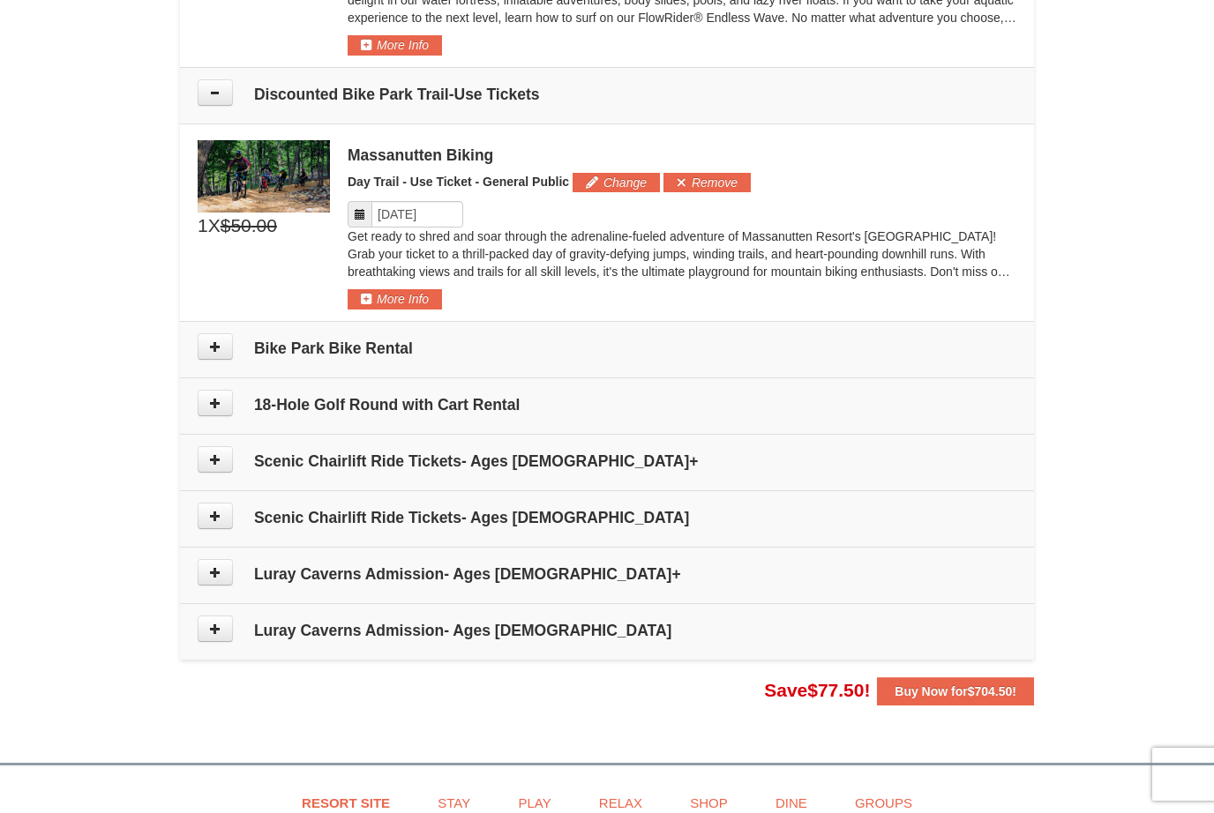
scroll to position [1103, 0]
click at [217, 346] on icon at bounding box center [215, 347] width 12 height 12
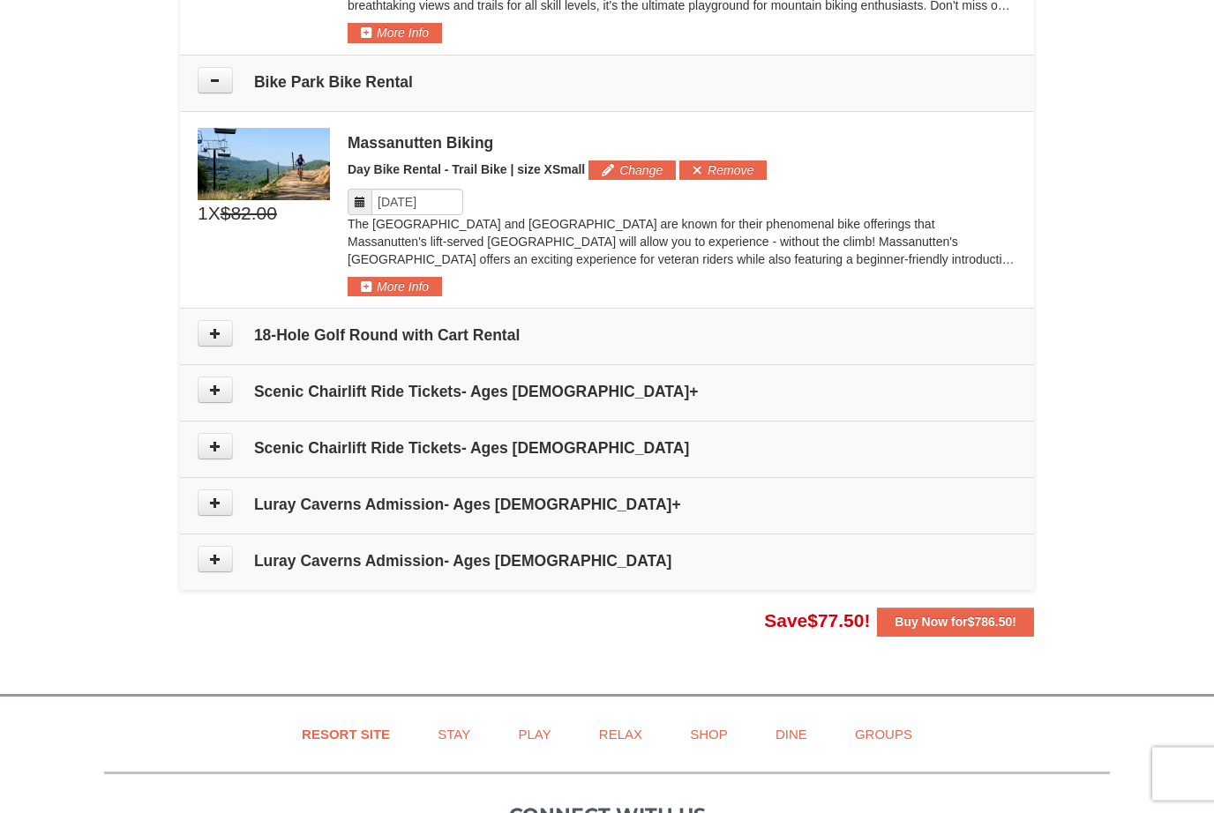
scroll to position [1344, 0]
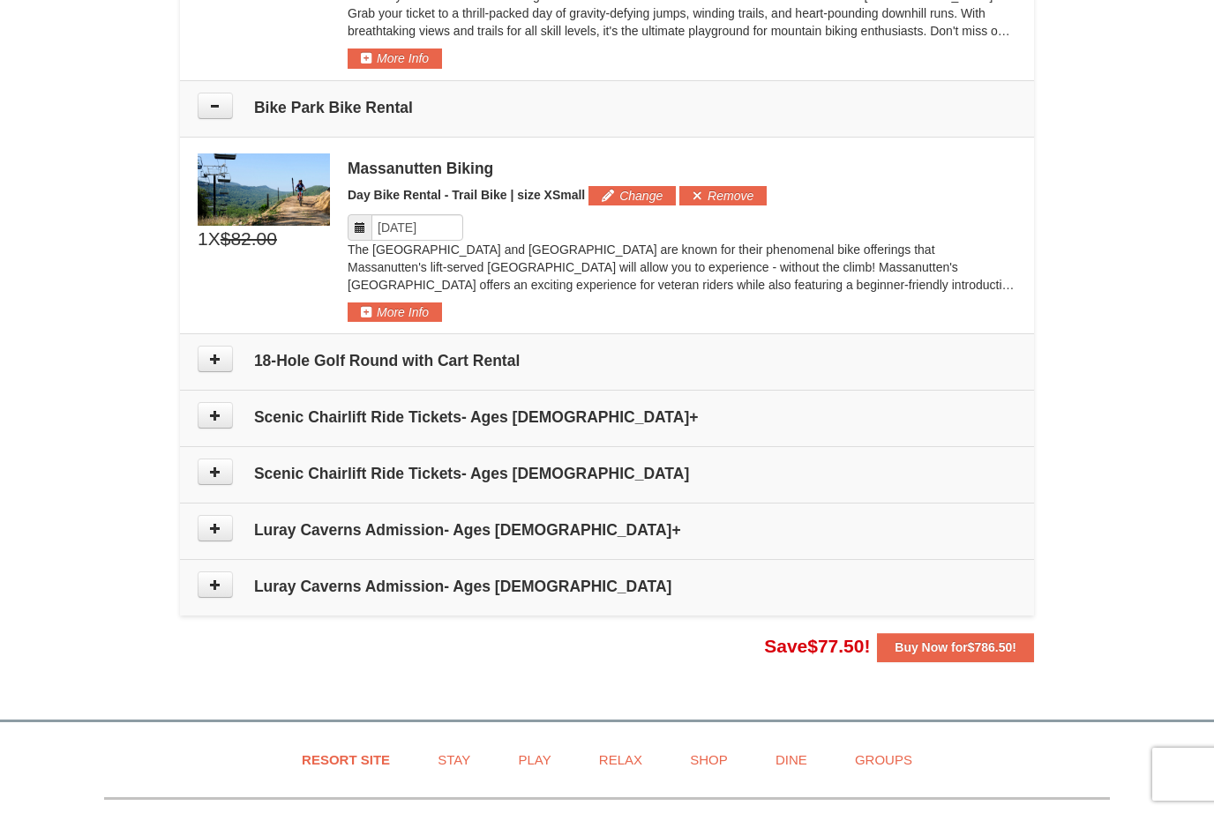
click at [218, 417] on icon at bounding box center [215, 415] width 12 height 12
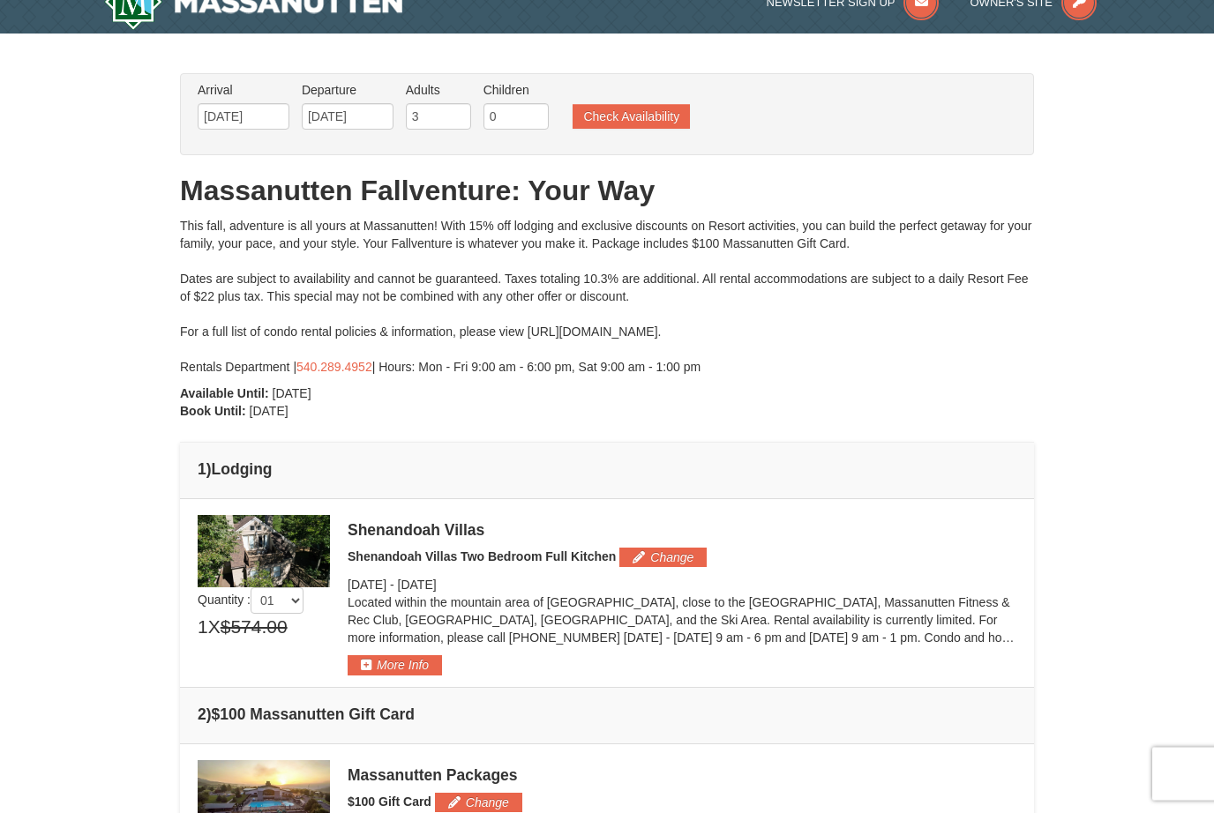
scroll to position [0, 0]
